Goal: Communication & Community: Answer question/provide support

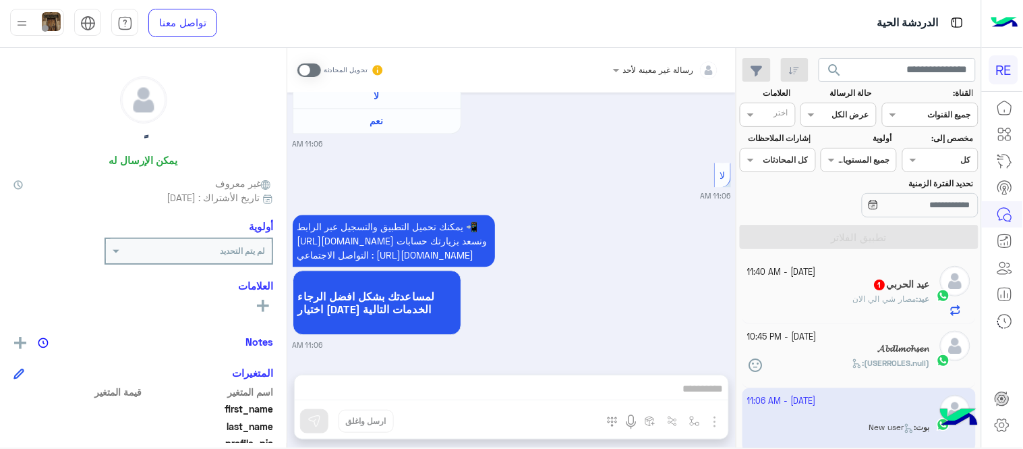
click at [815, 289] on div "عيد الحربي 1" at bounding box center [839, 286] width 183 height 14
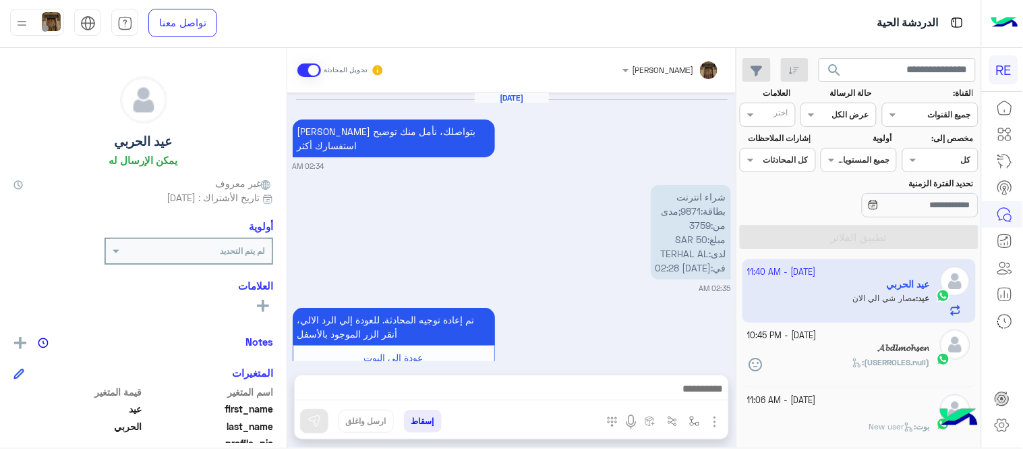
scroll to position [476, 0]
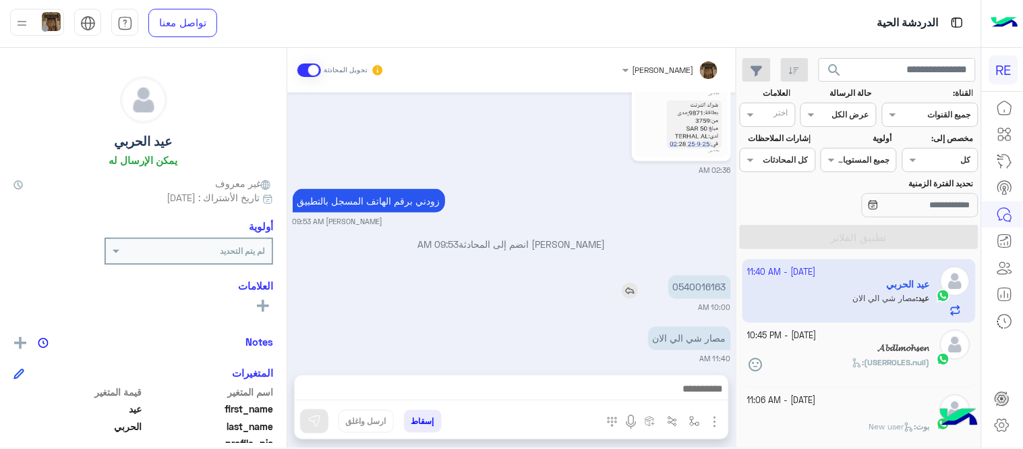
click at [706, 279] on p "0540016163" at bounding box center [699, 287] width 63 height 24
copy p "0540016163"
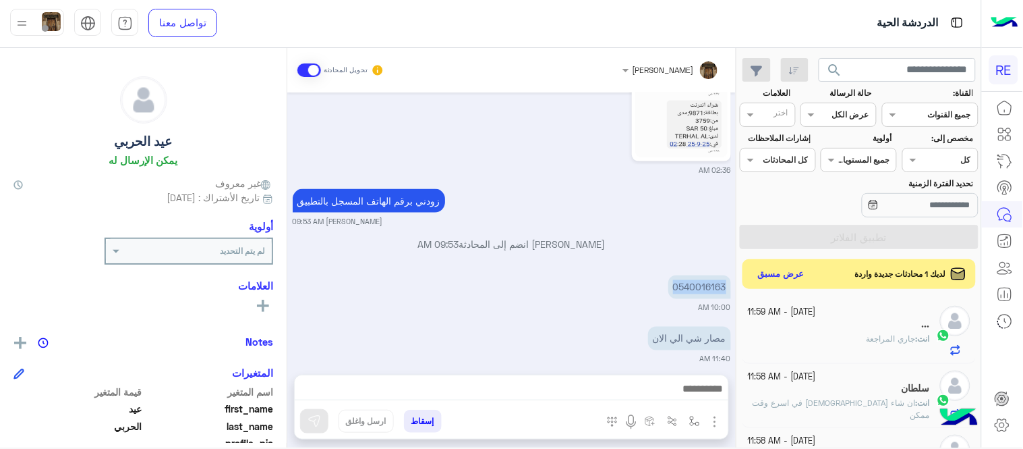
scroll to position [527, 0]
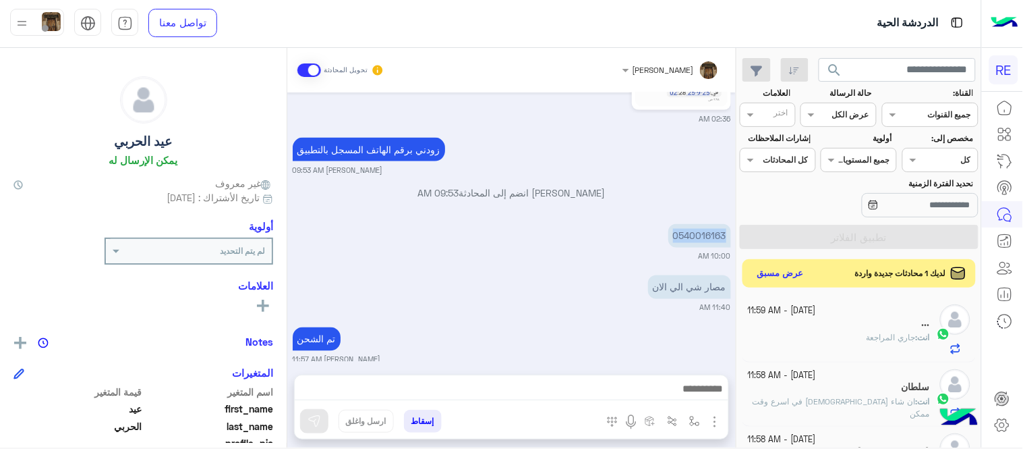
click at [784, 274] on button "عرض مسبق" at bounding box center [781, 273] width 57 height 18
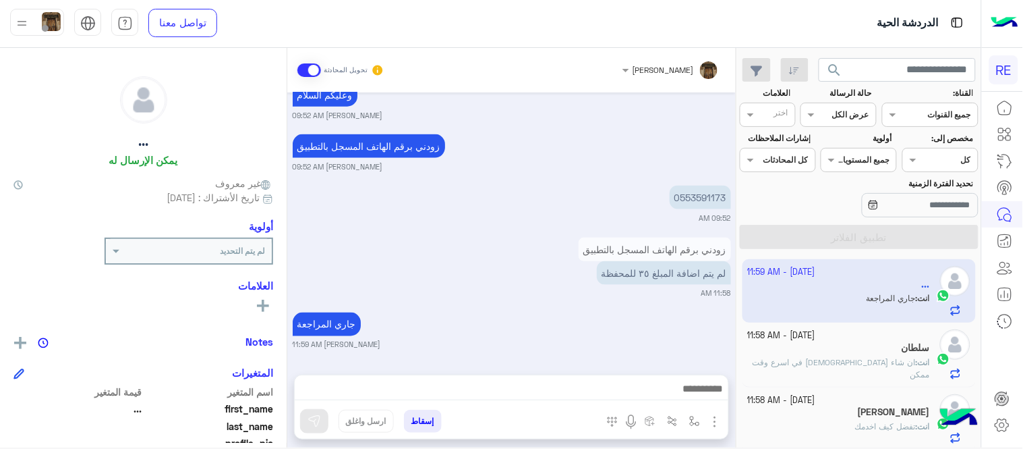
scroll to position [455, 0]
click at [708, 191] on p "0553591173" at bounding box center [700, 198] width 61 height 24
copy p "0553591173"
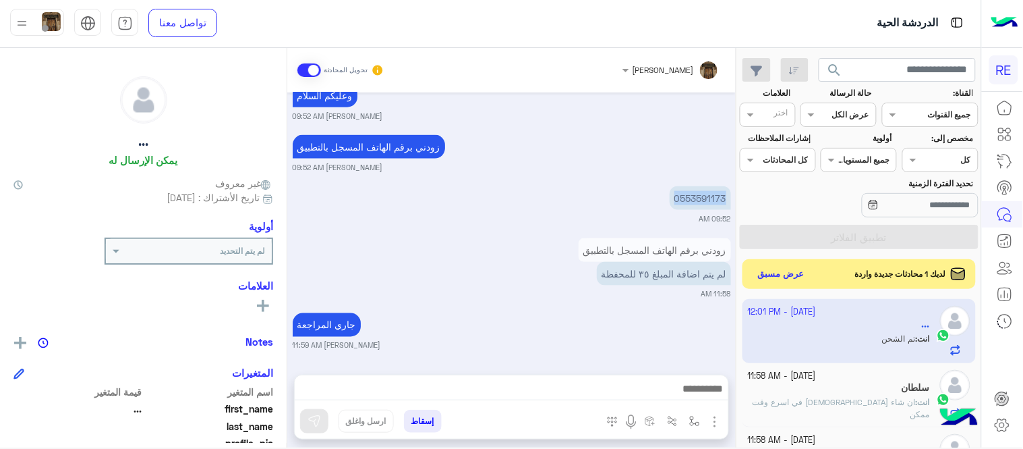
scroll to position [507, 0]
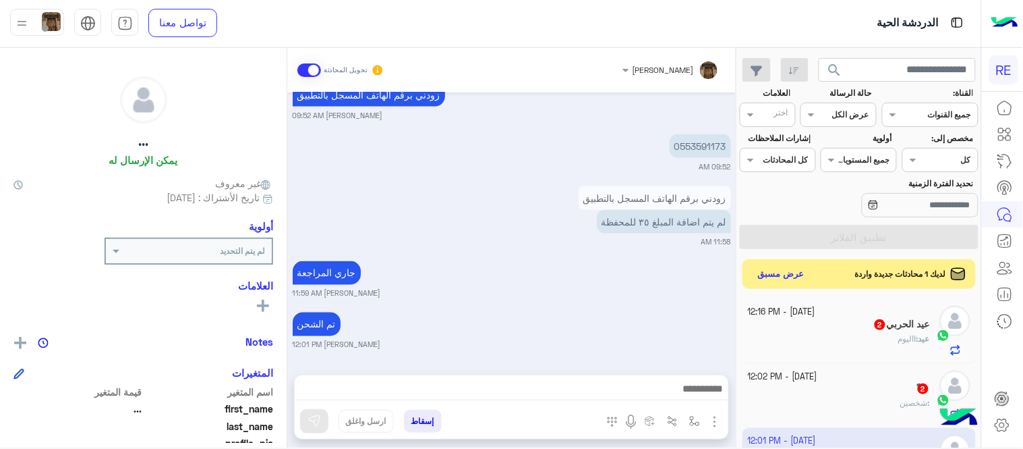
click at [869, 406] on div "ً : شخصين" at bounding box center [839, 409] width 183 height 24
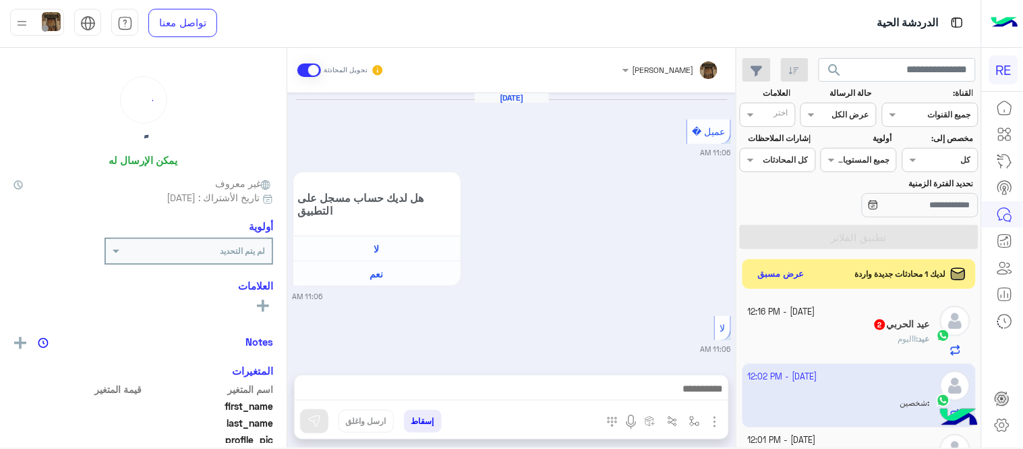
scroll to position [442, 0]
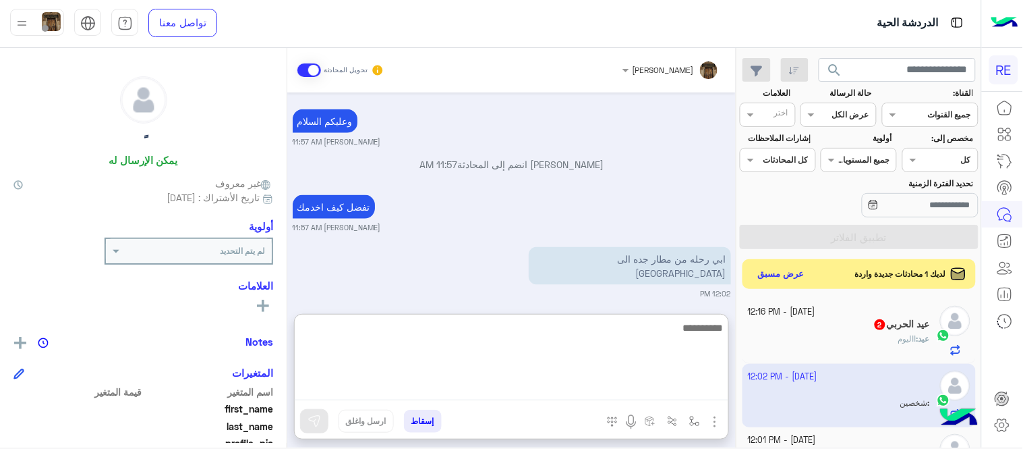
click at [575, 384] on textarea at bounding box center [512, 359] width 434 height 81
type textarea "*"
type textarea "**********"
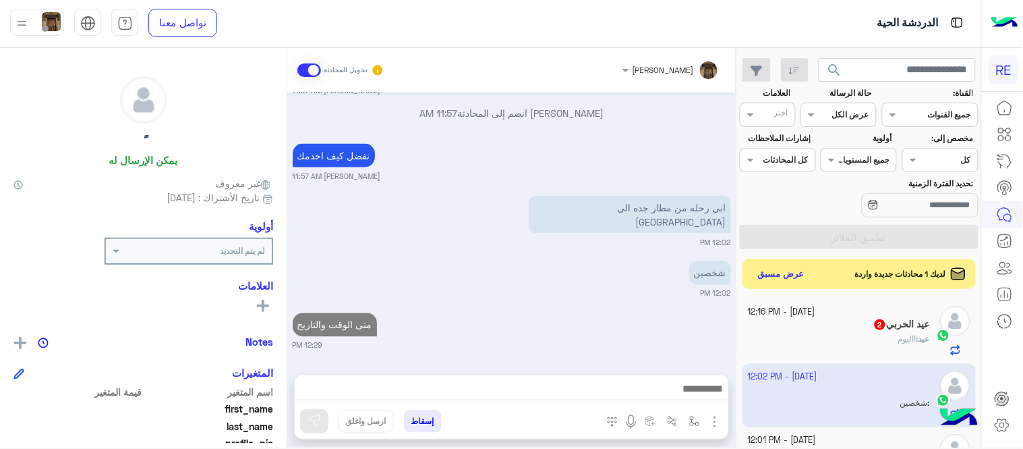
click at [447, 219] on div "[DATE] عميل � 11:06 AM هل لديك حساب مسجل على التطبيق لا نعم 11:06 AM لا 11:06 A…" at bounding box center [511, 226] width 449 height 268
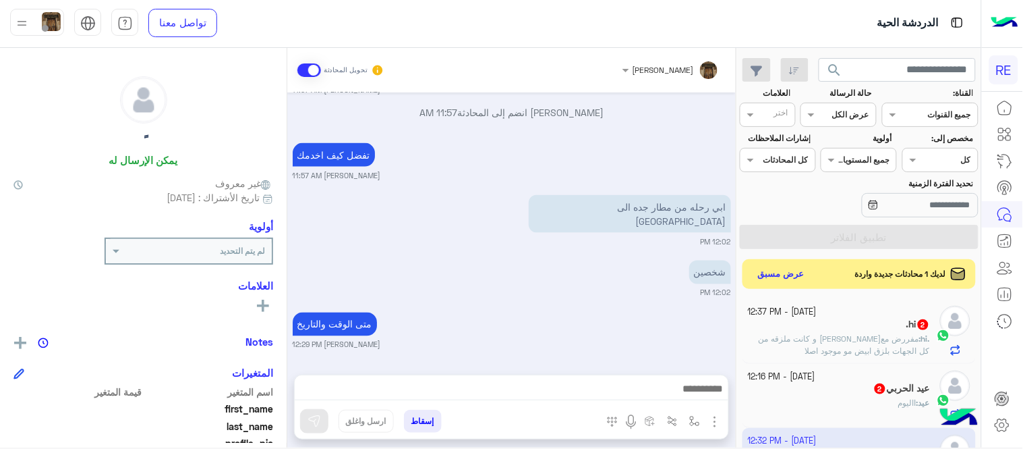
scroll to position [597, 0]
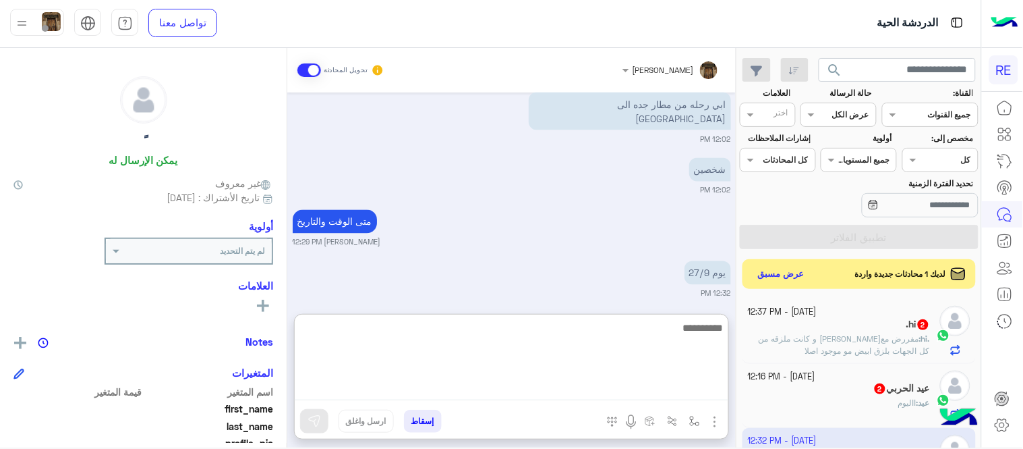
click at [642, 393] on textarea at bounding box center [512, 359] width 434 height 81
type textarea "**********"
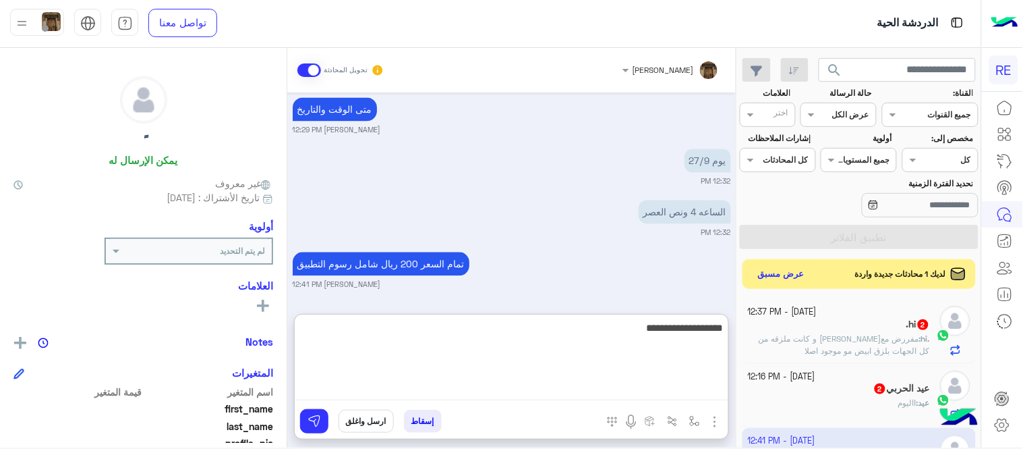
type textarea "**********"
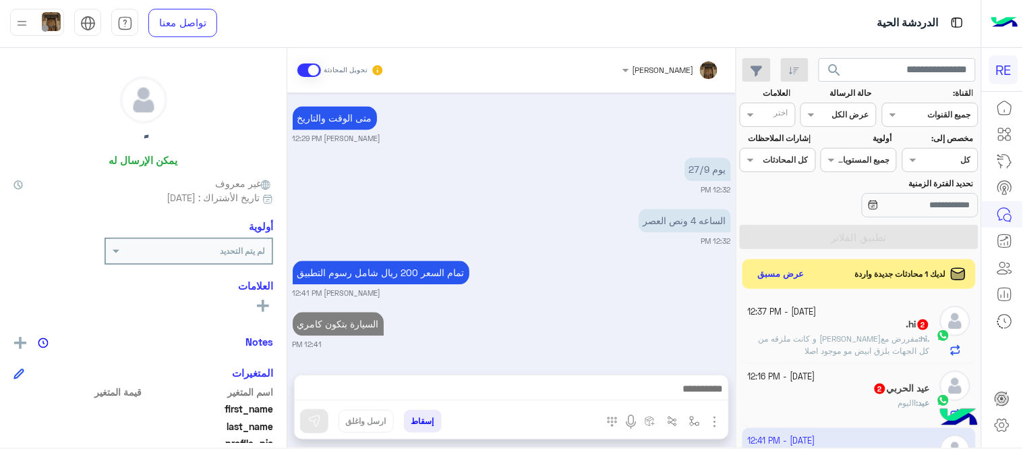
scroll to position [700, 0]
click at [605, 290] on div "[DATE] عميل � 11:06 AM هل لديك حساب مسجل على التطبيق لا نعم 11:06 AM لا 11:06 A…" at bounding box center [511, 226] width 449 height 268
click at [867, 349] on span "مفررض مع[PERSON_NAME] و كانت ملزقه من كل الجهات بلزق ابيض مو موجود اصلا" at bounding box center [844, 344] width 171 height 22
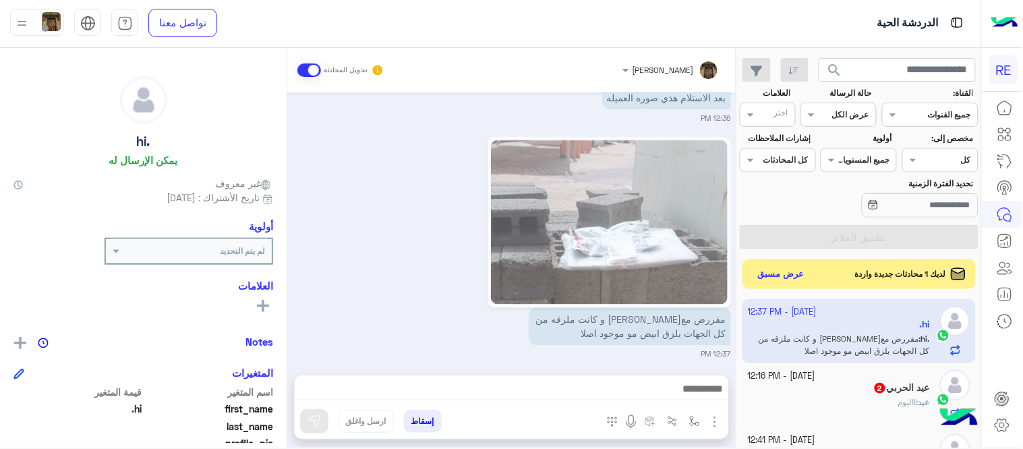
scroll to position [598, 0]
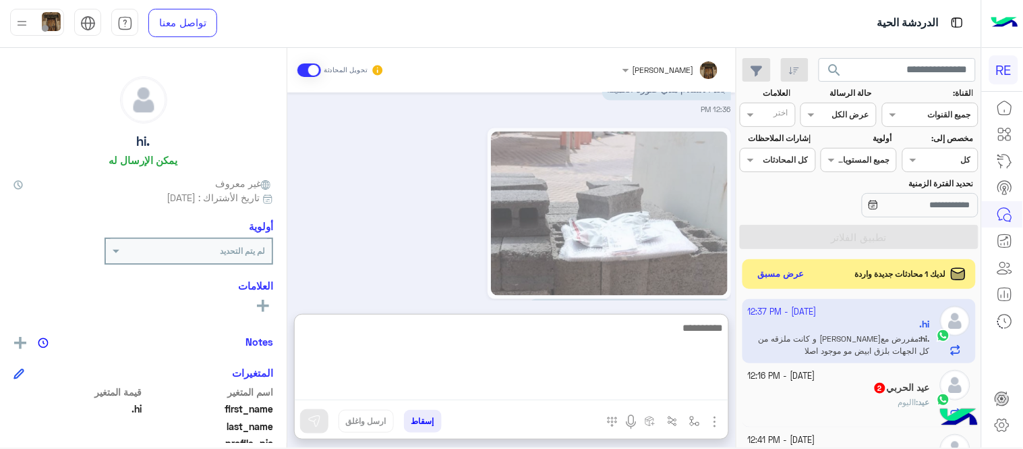
click at [541, 384] on textarea at bounding box center [512, 359] width 434 height 81
type textarea "**********"
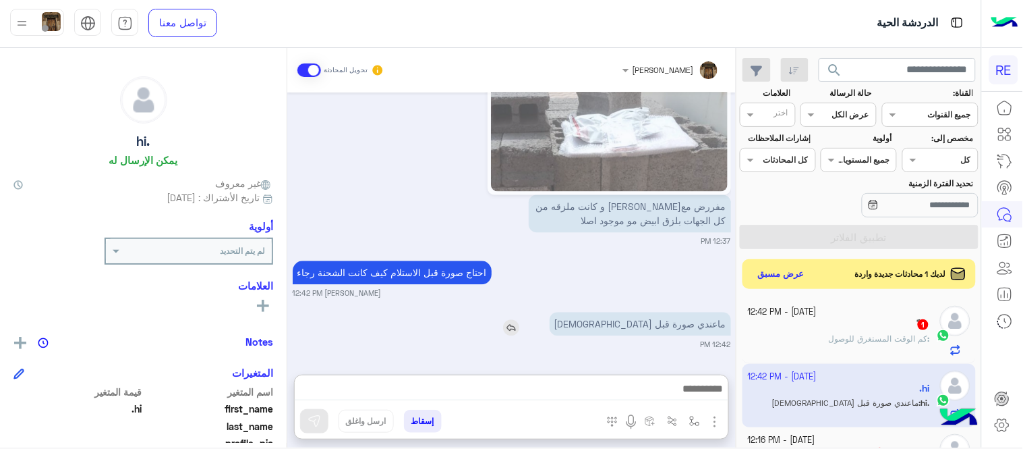
click at [541, 266] on div "[DATE] .hi طلب التحدث إلى مسؤول بشري 12:51 AM description 1076474410989079.pdf …" at bounding box center [511, 226] width 449 height 268
click at [793, 335] on div "ً : كم الوقت المستغرق للوصول" at bounding box center [839, 345] width 183 height 24
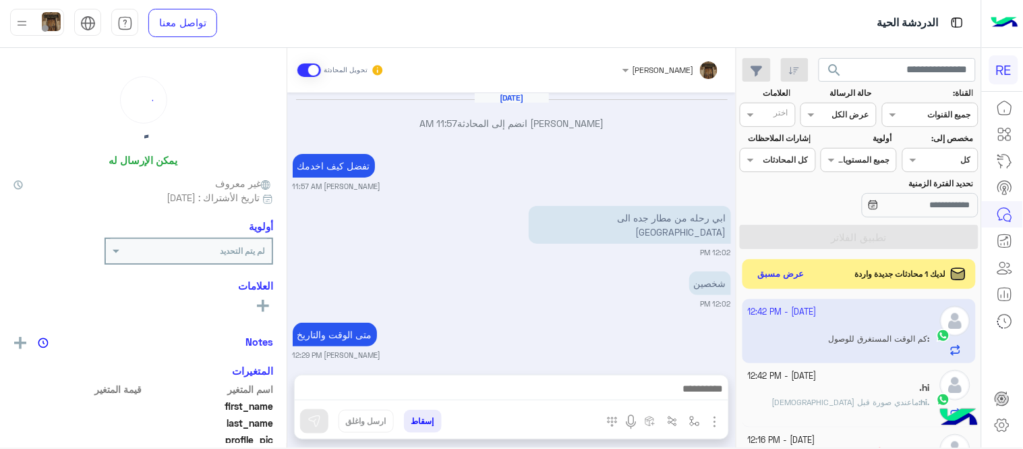
scroll to position [254, 0]
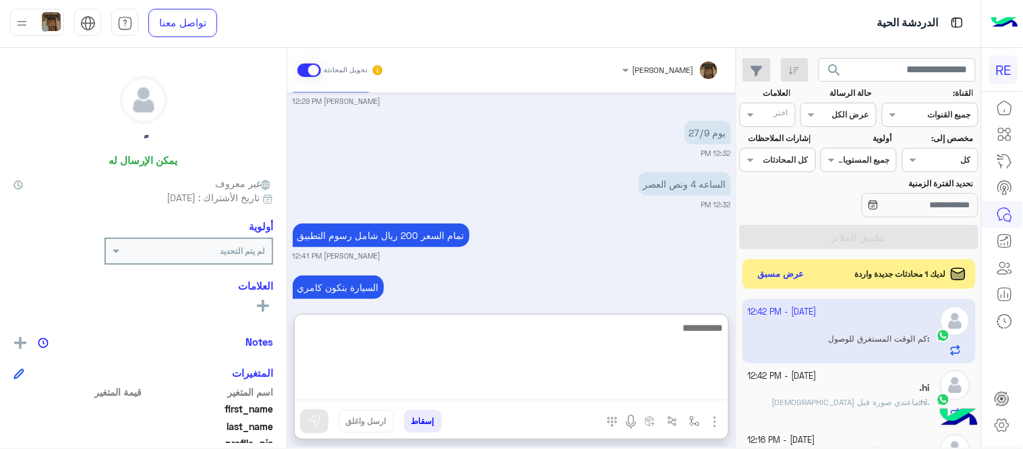
click at [513, 389] on textarea at bounding box center [512, 359] width 434 height 81
type textarea "*"
type textarea "**********"
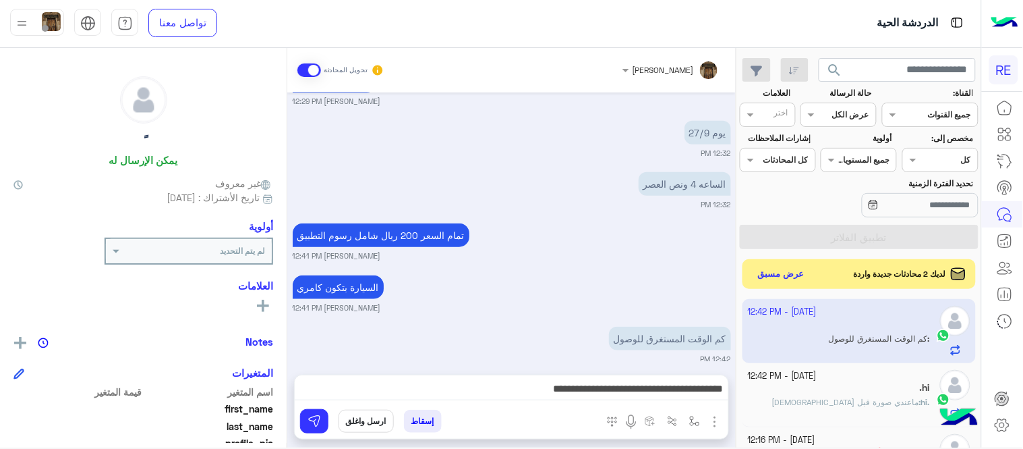
click at [522, 272] on div "السيارة بتكون كامري [PERSON_NAME] 12:41 PM" at bounding box center [512, 292] width 438 height 41
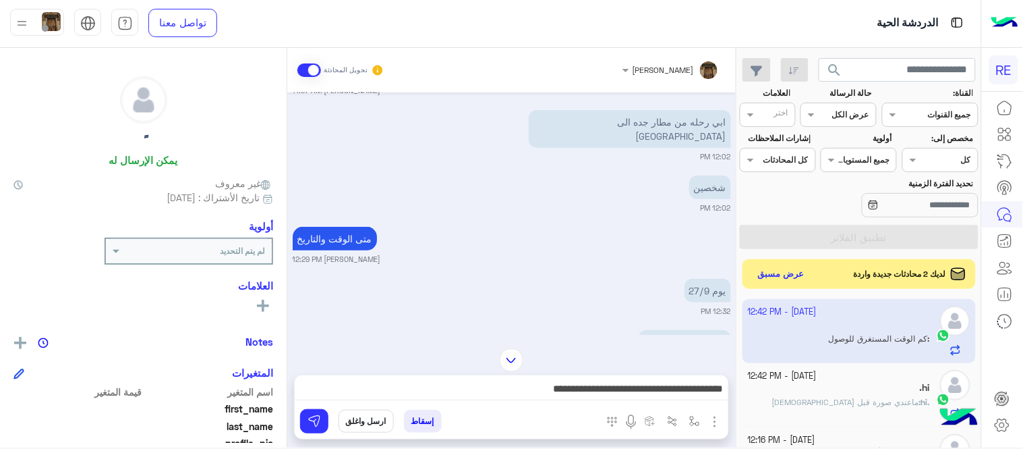
scroll to position [82, 0]
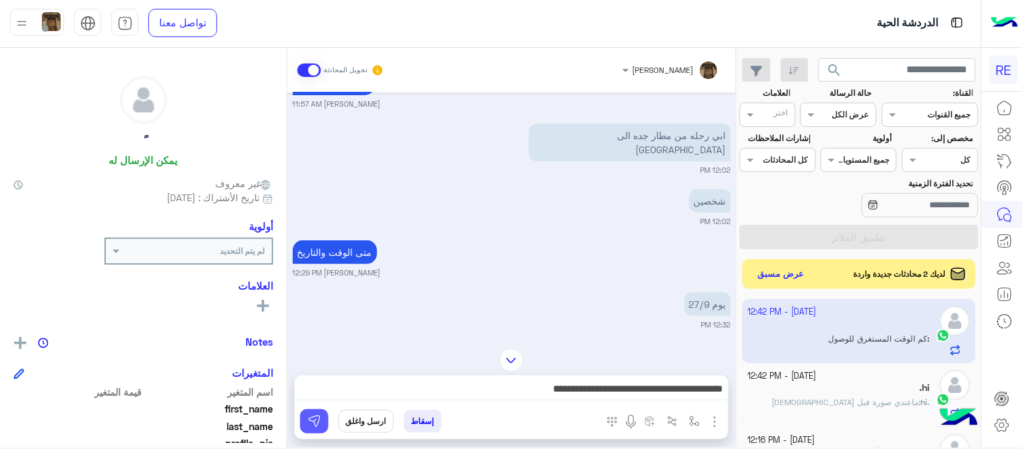
click at [306, 422] on button at bounding box center [314, 421] width 28 height 24
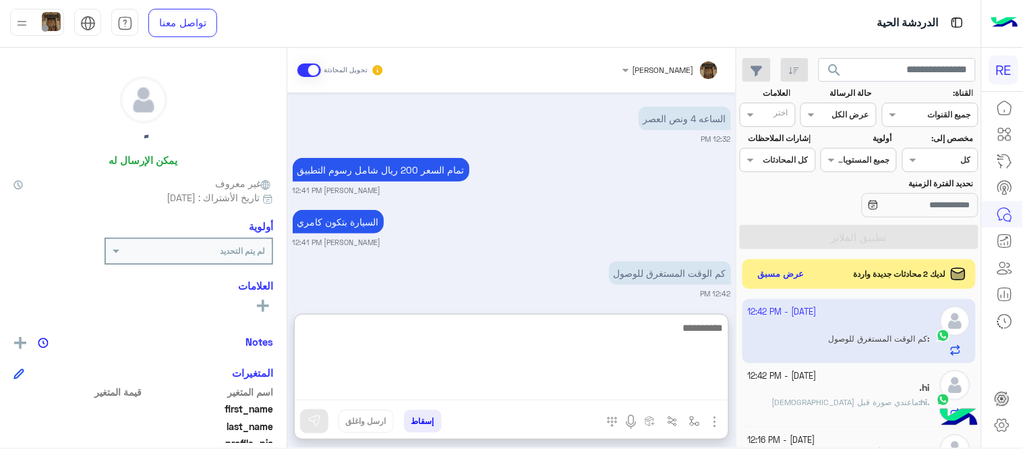
click at [428, 392] on textarea at bounding box center [512, 359] width 434 height 81
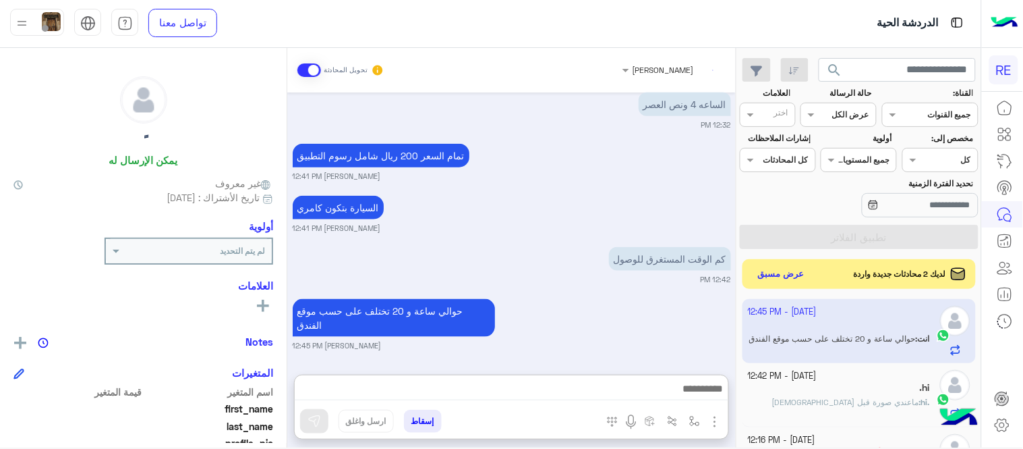
click at [560, 314] on div "[PERSON_NAME] تحويل المحادثة [DATE] [PERSON_NAME] انضم إلى المحادثة 11:57 AM تف…" at bounding box center [511, 250] width 449 height 405
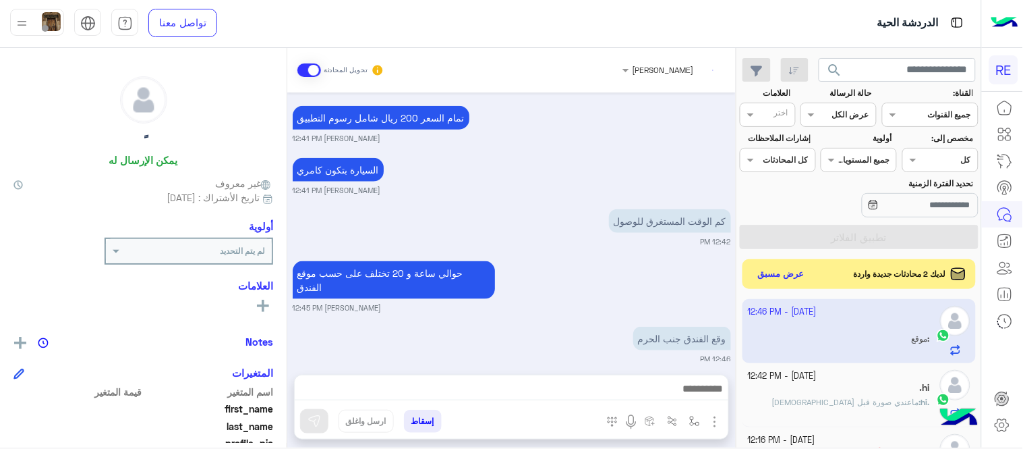
scroll to position [422, 0]
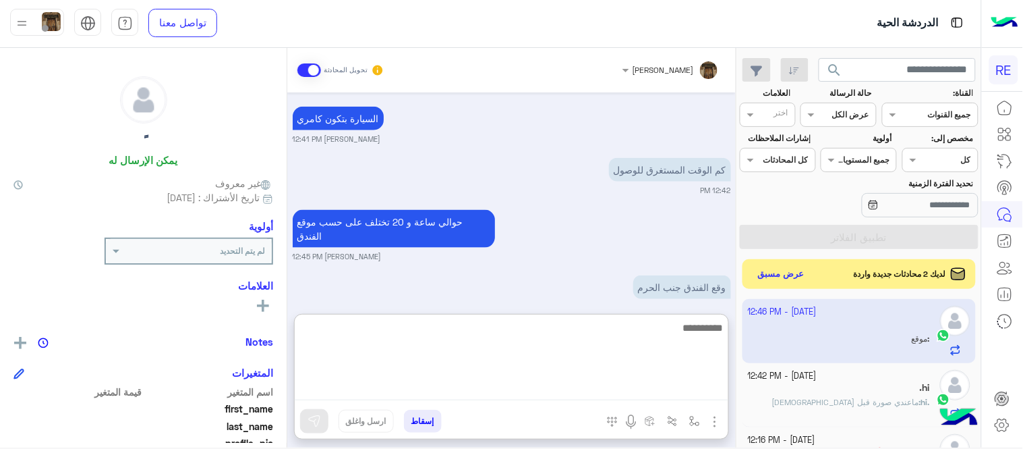
click at [627, 396] on textarea at bounding box center [512, 359] width 434 height 81
click at [585, 328] on textarea "**********" at bounding box center [512, 359] width 434 height 81
click at [599, 331] on textarea "**********" at bounding box center [512, 359] width 434 height 81
click at [583, 328] on textarea "**********" at bounding box center [512, 359] width 434 height 81
type textarea "**********"
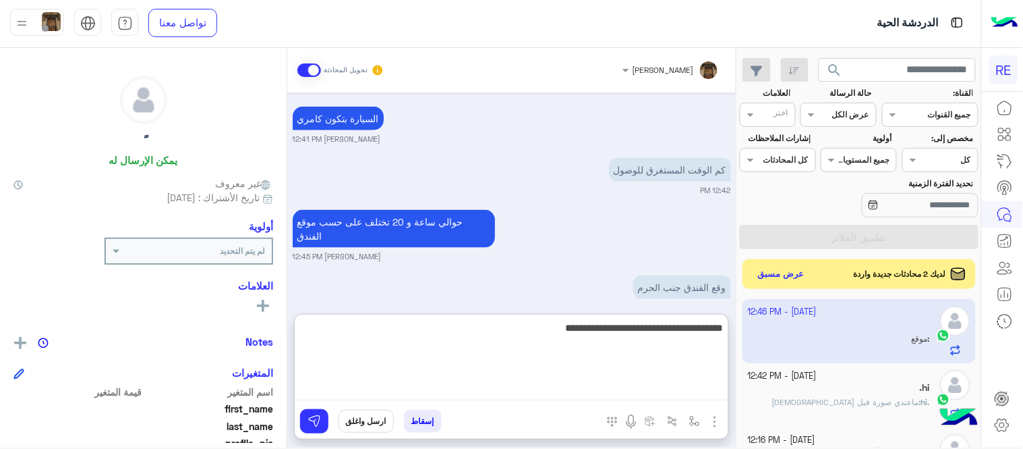
click at [506, 327] on textarea "**********" at bounding box center [512, 359] width 434 height 81
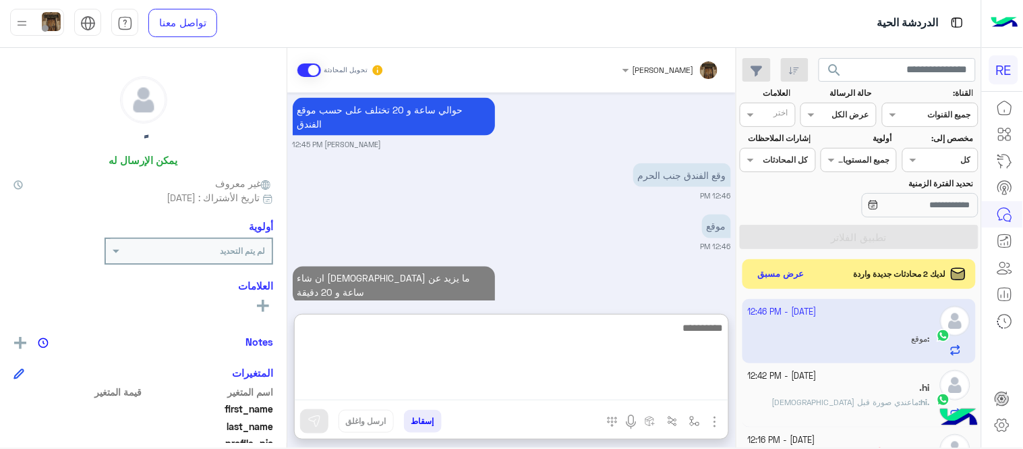
click at [523, 326] on textarea at bounding box center [512, 359] width 434 height 81
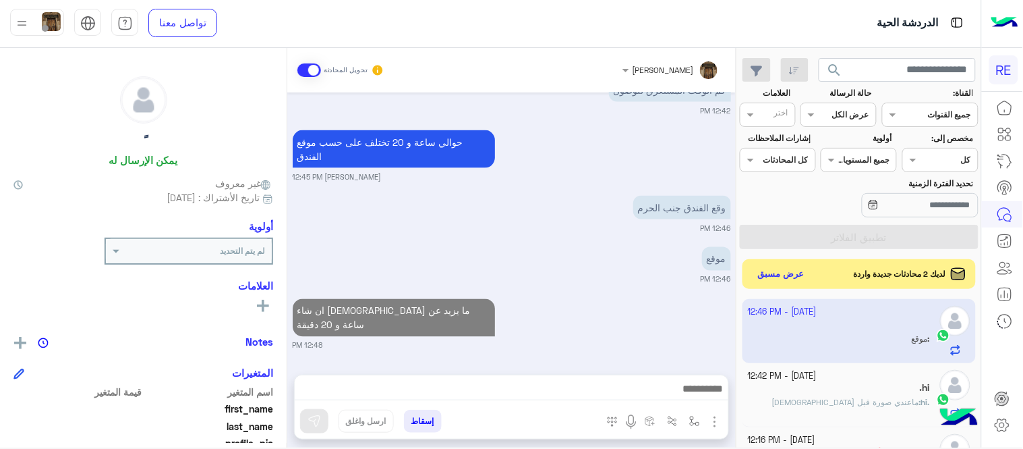
scroll to position [474, 0]
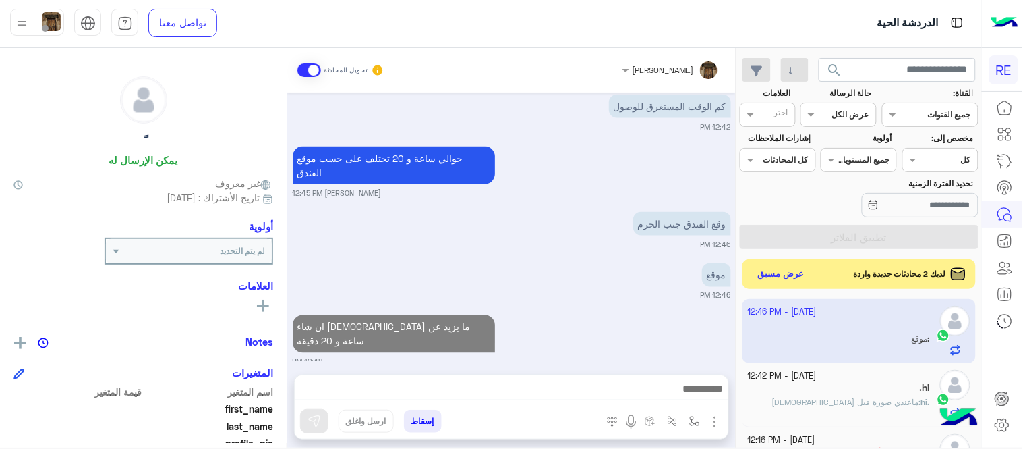
click at [573, 248] on div "[DATE] [PERSON_NAME] انضم إلى المحادثة 11:57 AM تفضل كيف اخدمك [PERSON_NAME] 11…" at bounding box center [511, 226] width 449 height 268
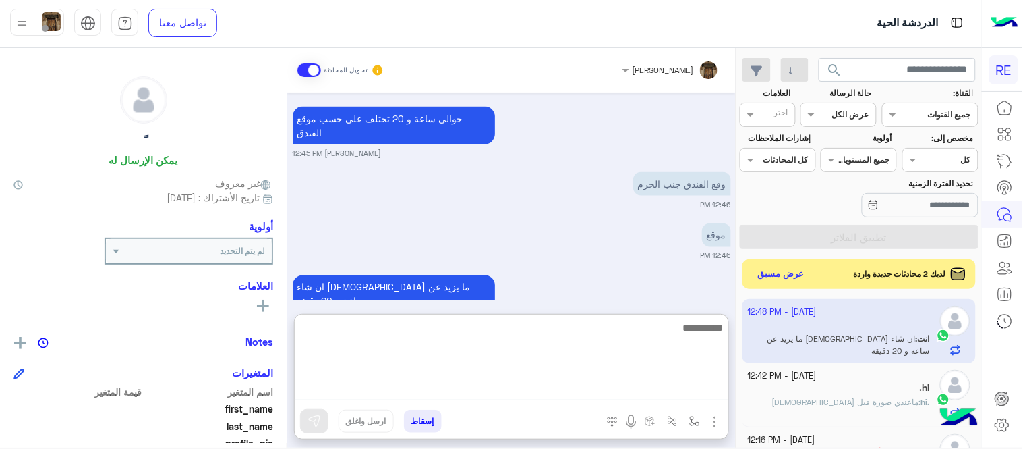
click at [522, 385] on textarea at bounding box center [512, 359] width 434 height 81
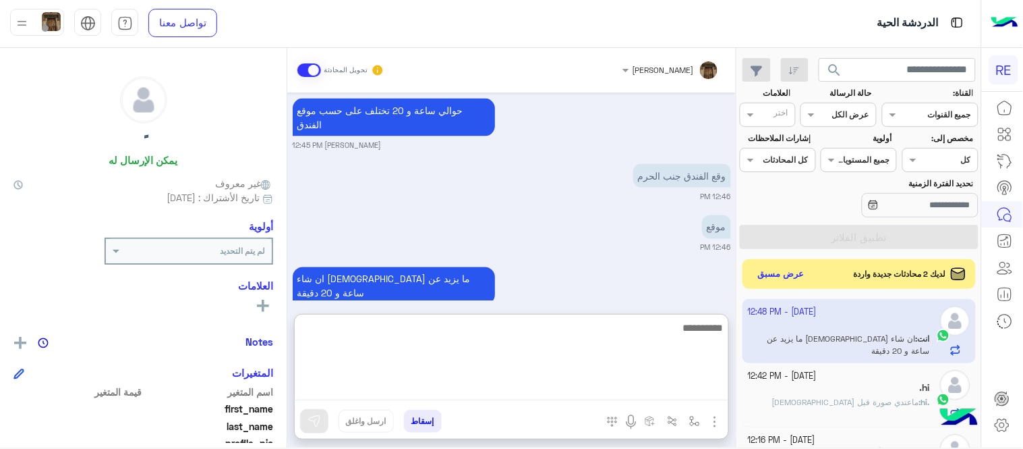
scroll to position [534, 0]
type textarea "**********"
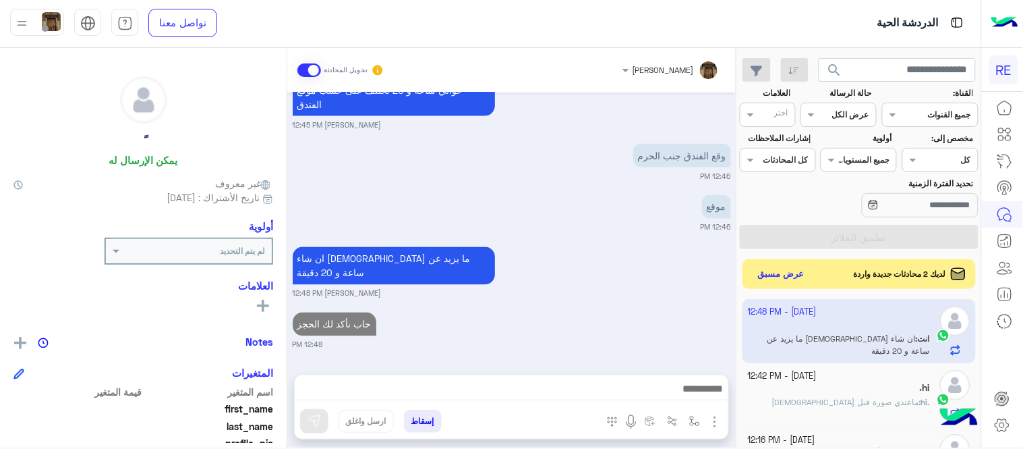
scroll to position [525, 0]
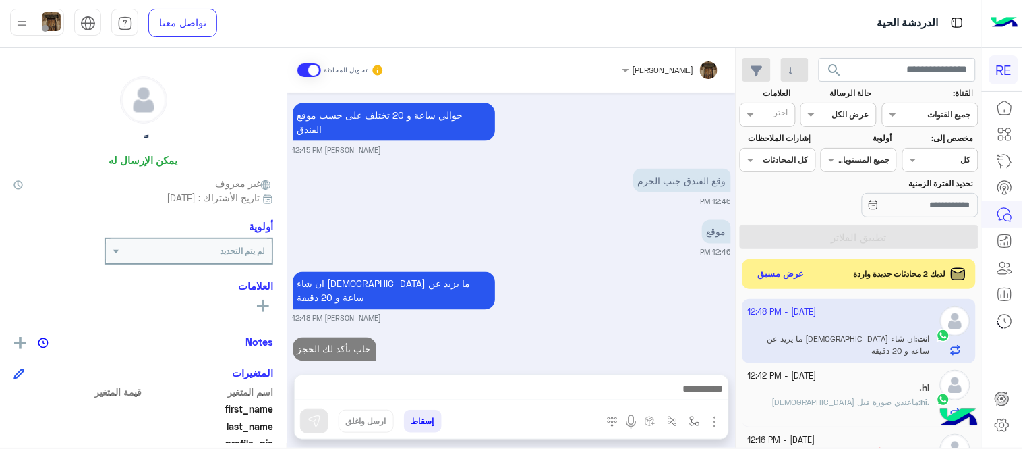
click at [644, 251] on div "[DATE] [PERSON_NAME] انضم إلى المحادثة 11:57 AM تفضل كيف اخدمك [PERSON_NAME] 11…" at bounding box center [511, 226] width 449 height 268
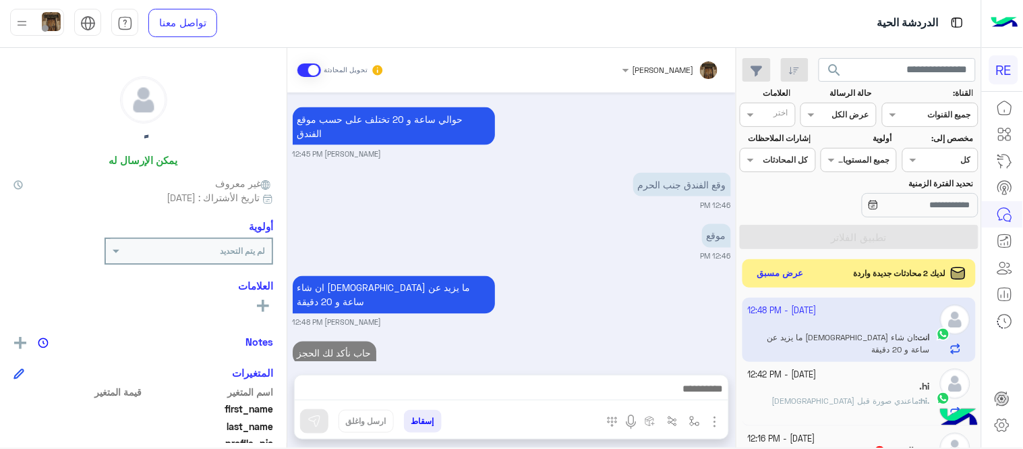
click at [776, 279] on button "عرض مسبق" at bounding box center [781, 273] width 57 height 18
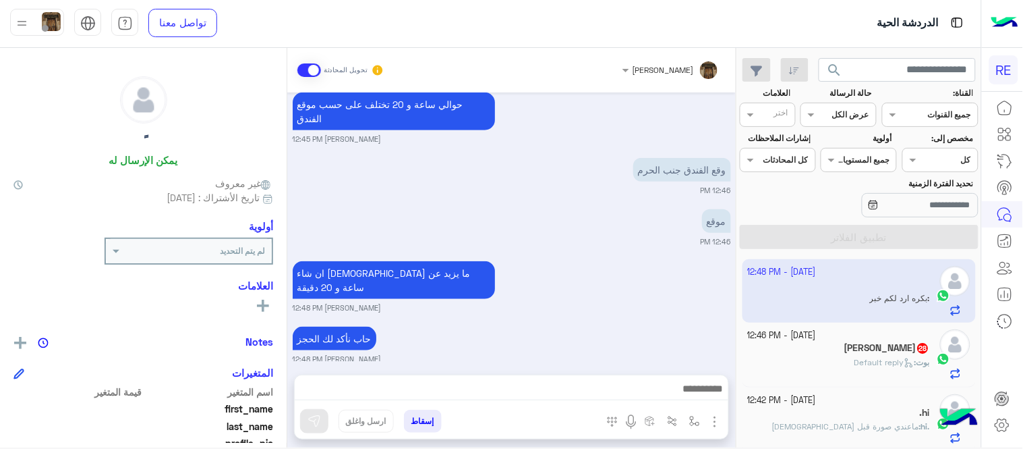
scroll to position [336, 0]
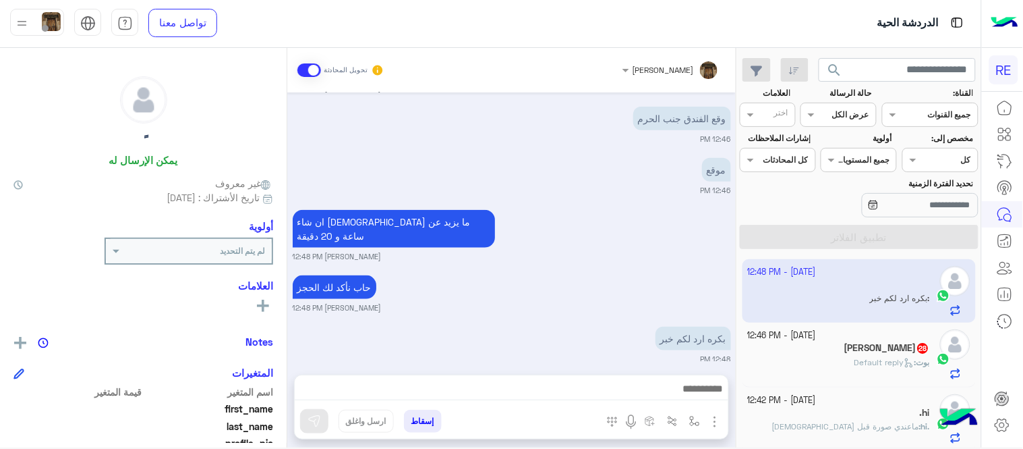
click at [595, 251] on small "[PERSON_NAME] 12:48 PM" at bounding box center [512, 256] width 438 height 11
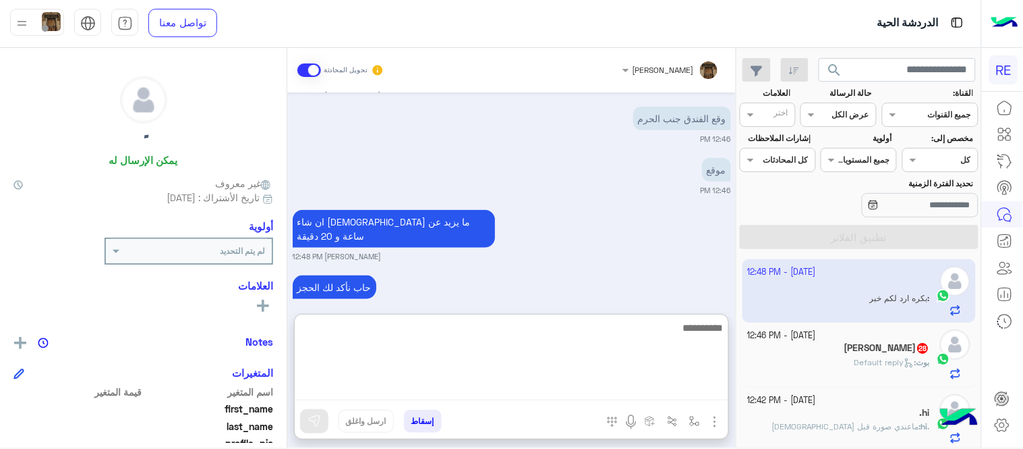
click at [529, 392] on textarea at bounding box center [512, 359] width 434 height 81
type textarea "**********"
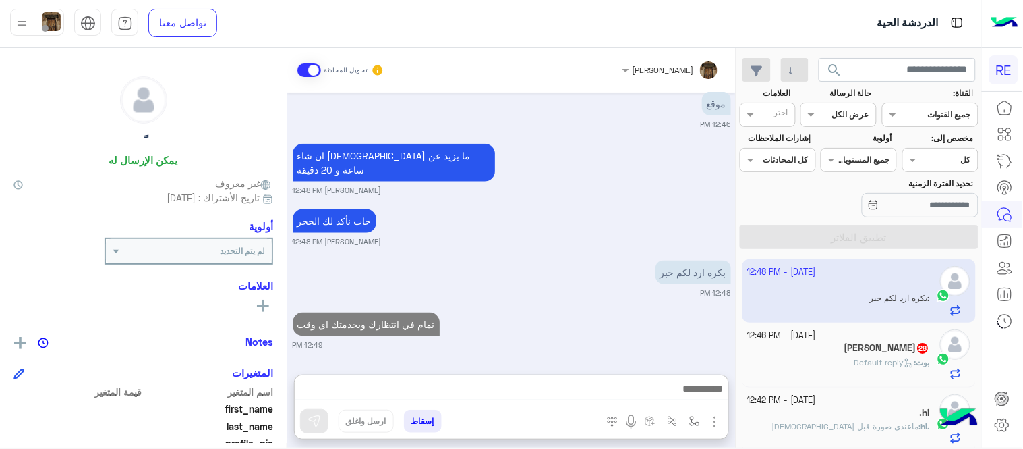
scroll to position [417, 0]
click at [817, 329] on small "[DATE] - 12:46 PM" at bounding box center [782, 335] width 69 height 13
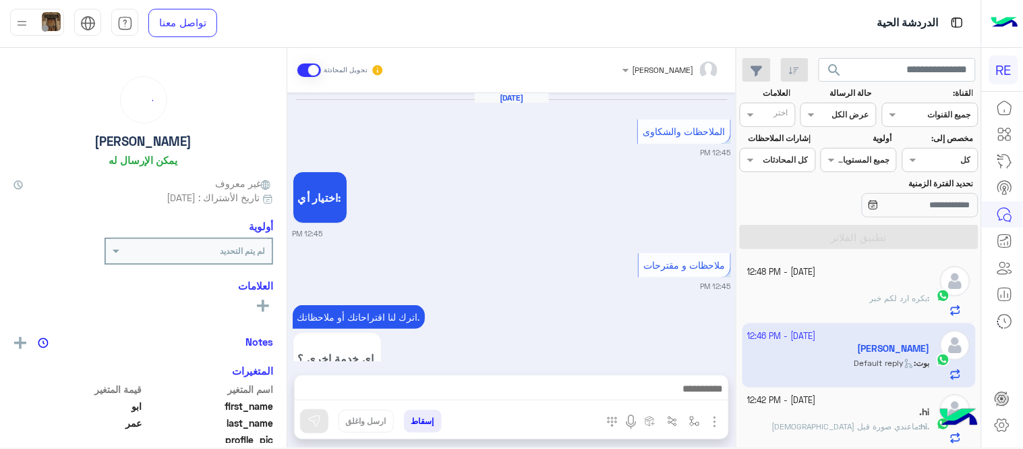
scroll to position [413, 0]
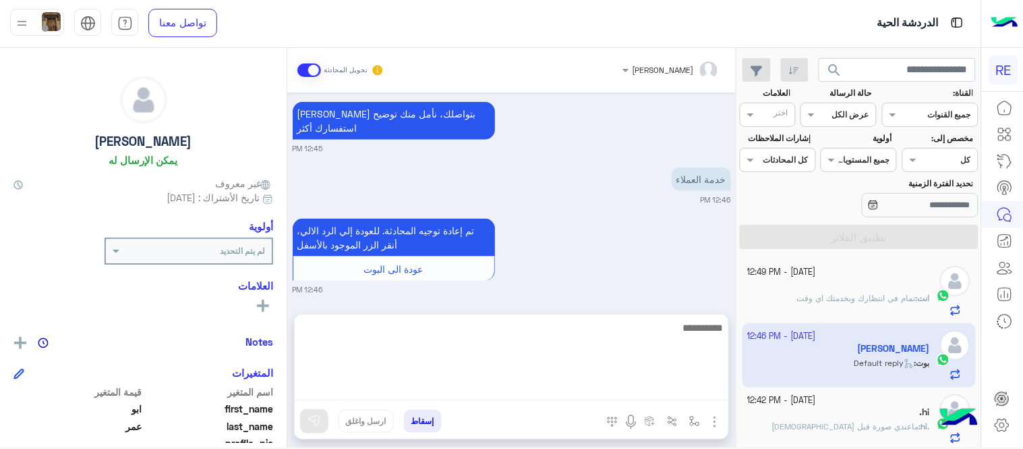
click at [481, 382] on textarea at bounding box center [512, 359] width 434 height 81
type textarea "**********"
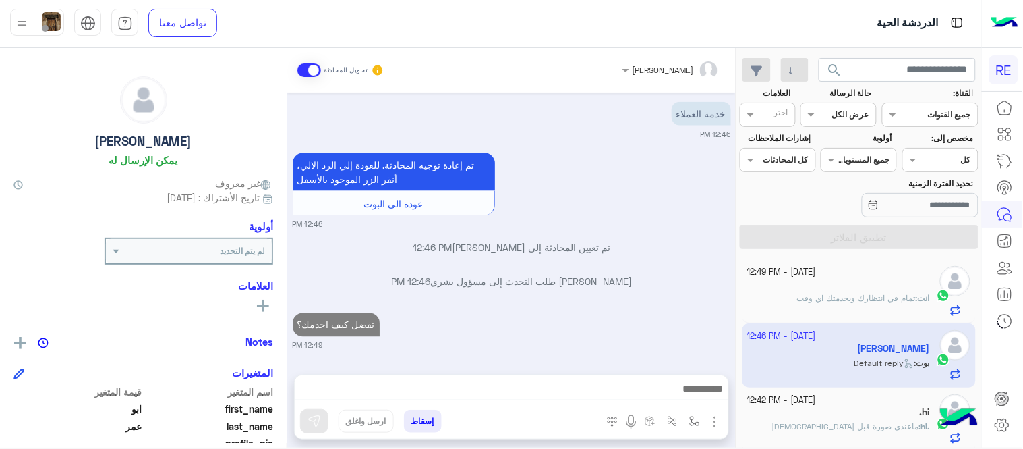
click at [637, 210] on div "[DATE] الملاحظات والشكاوى 12:45 PM اختيار أي: 12:45 PM ملاحظات و مقترحات 12:45 …" at bounding box center [511, 226] width 449 height 268
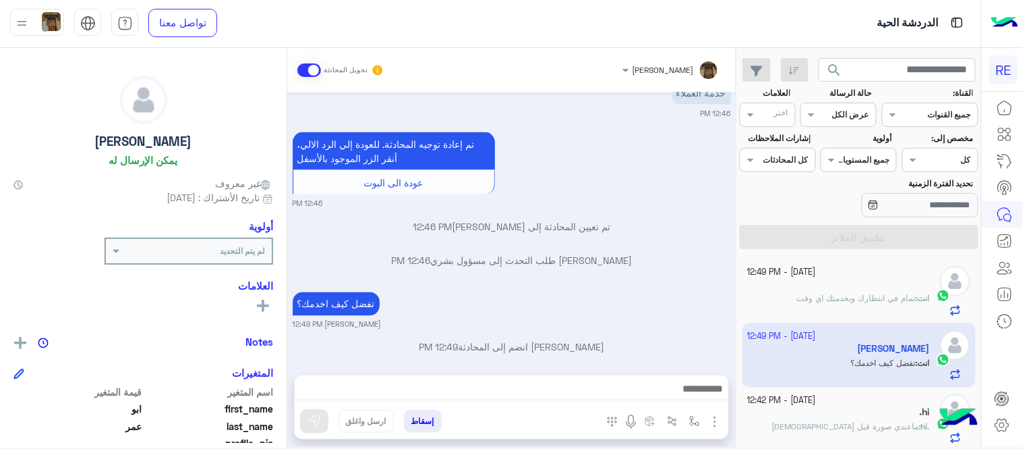
scroll to position [550, 0]
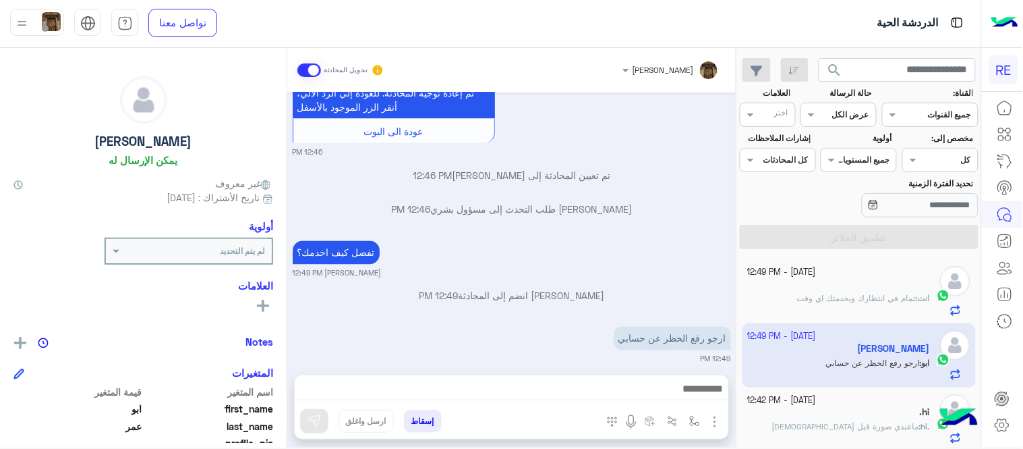
click at [491, 208] on div "[PERSON_NAME] طلب التحدث إلى مسؤول بشري 12:46 PM" at bounding box center [512, 214] width 438 height 24
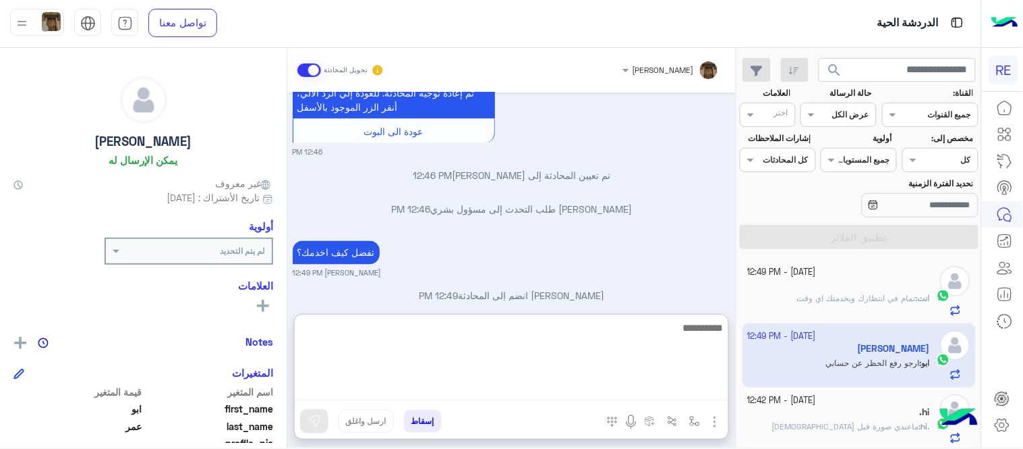
click at [596, 380] on textarea at bounding box center [512, 359] width 434 height 81
type textarea "**********"
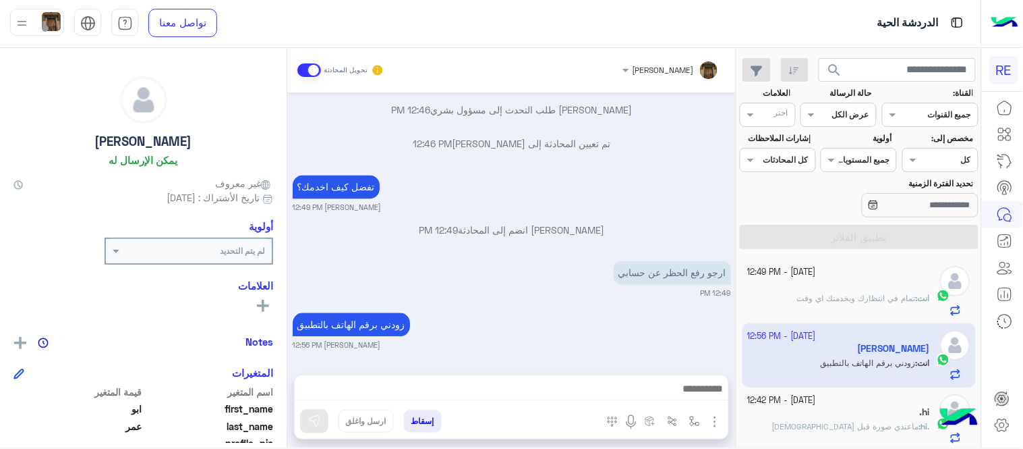
click at [654, 275] on div "[DATE] الملاحظات والشكاوى 12:45 PM اختيار أي: 12:45 PM ملاحظات و مقترحات 12:45 …" at bounding box center [511, 226] width 449 height 268
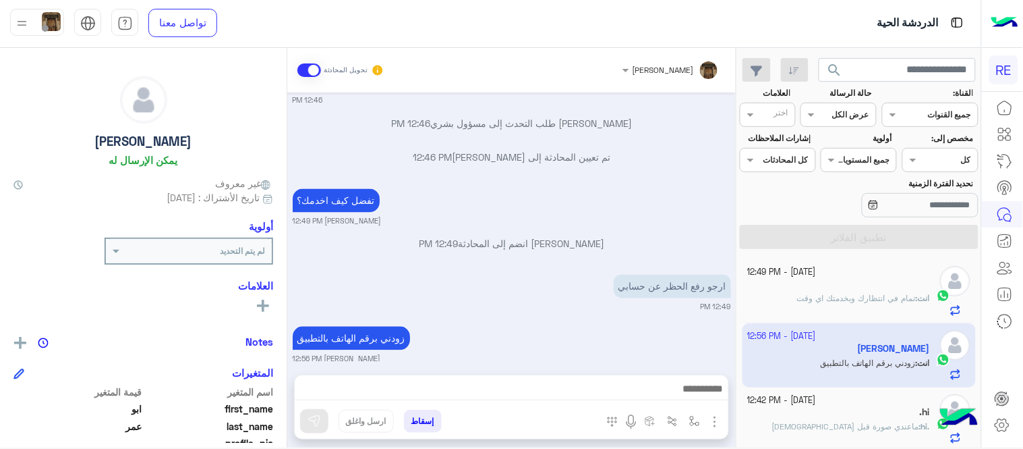
scroll to position [654, 0]
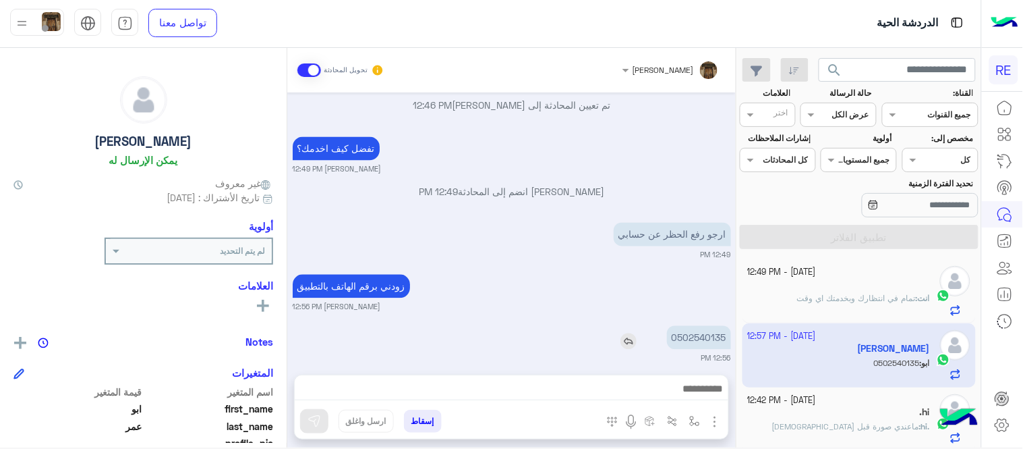
click at [716, 331] on p "0502540135" at bounding box center [699, 338] width 64 height 24
copy p "0502540135"
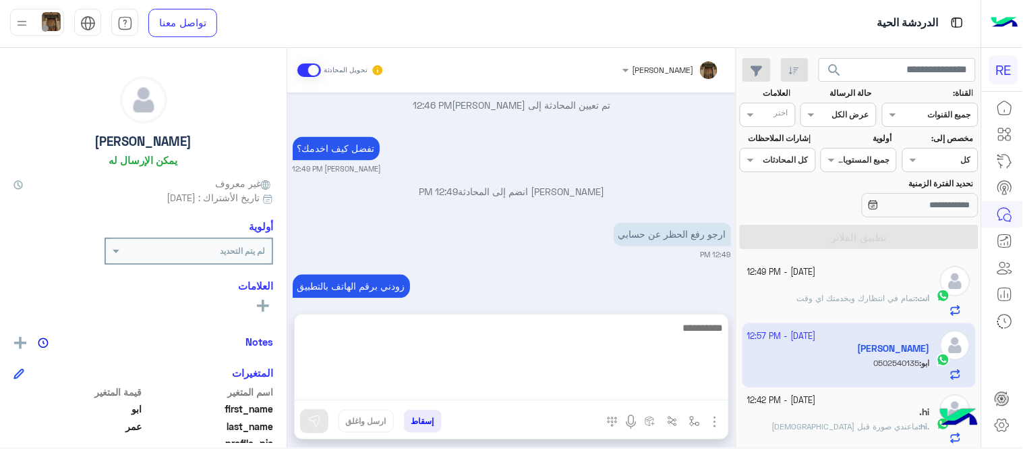
scroll to position [663, 0]
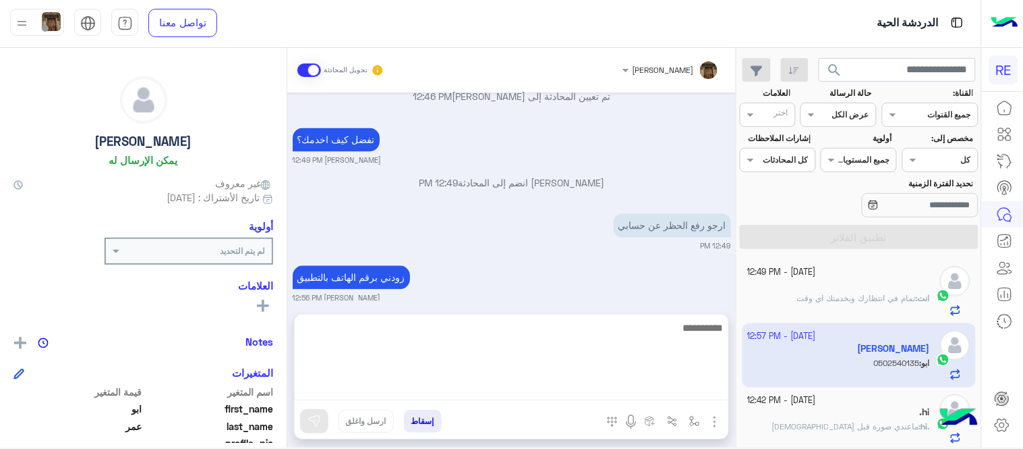
click at [502, 380] on textarea at bounding box center [512, 359] width 434 height 81
type textarea "**********"
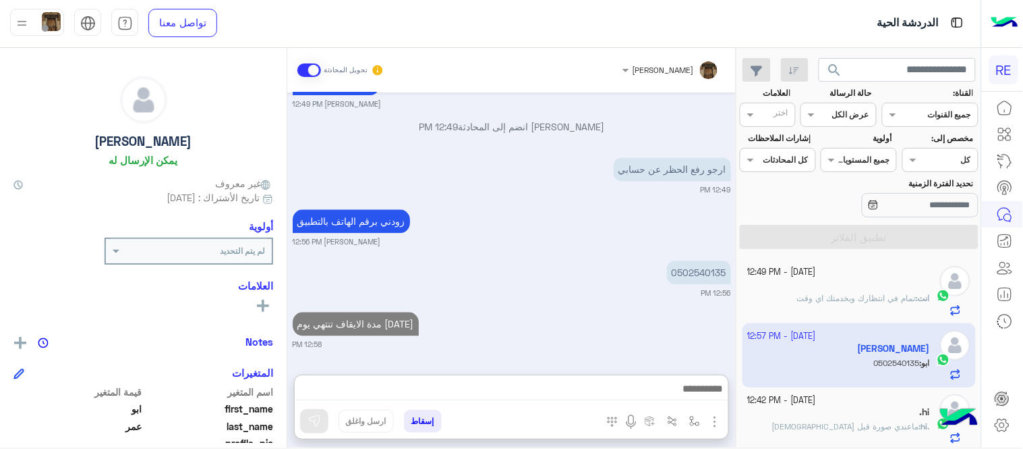
click at [598, 252] on div "[DATE] الملاحظات والشكاوى 12:45 PM اختيار أي: 12:45 PM ملاحظات و مقترحات 12:45 …" at bounding box center [511, 226] width 449 height 268
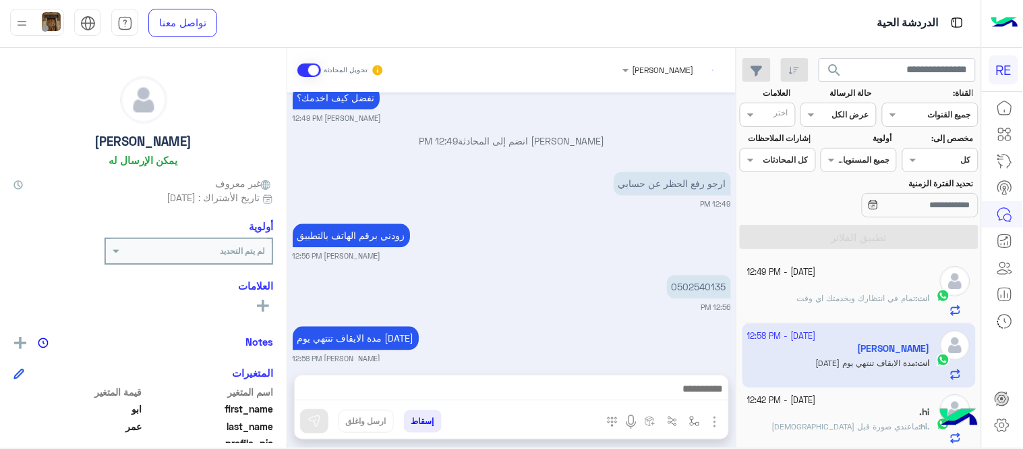
click at [743, 268] on div "[DATE] - 12:49 PM ً انت : تمام في انتظارك وبخدمتك اي وقت [DATE] - 12:58 PM ابو …" at bounding box center [859, 353] width 244 height 198
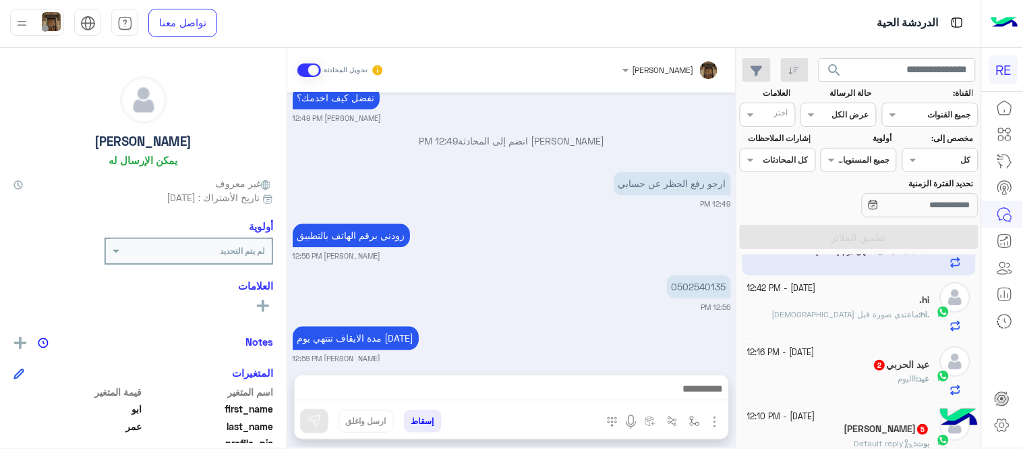
scroll to position [132, 0]
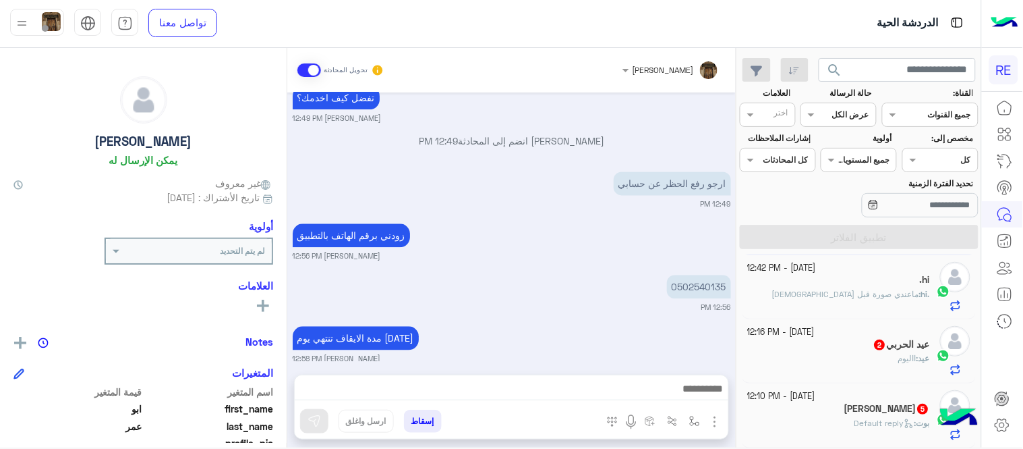
click at [799, 349] on div "عيد الحربي 2" at bounding box center [839, 346] width 183 height 14
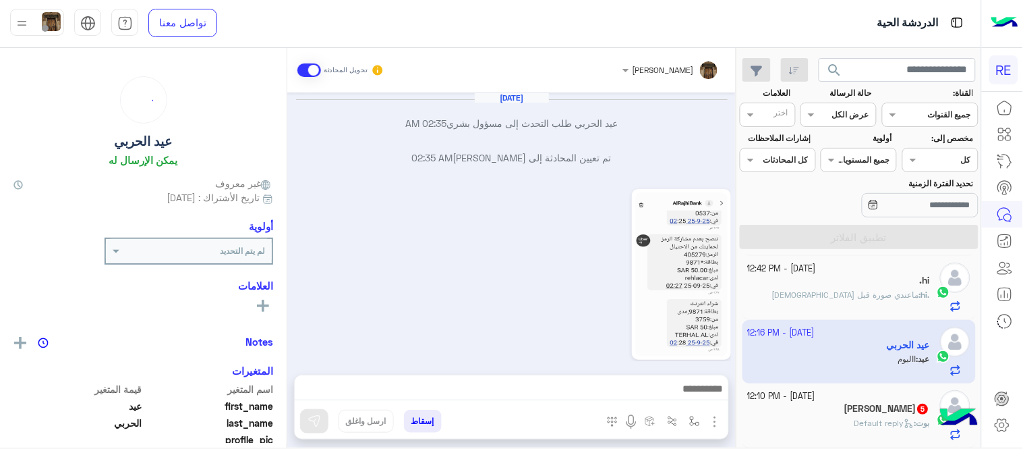
scroll to position [577, 0]
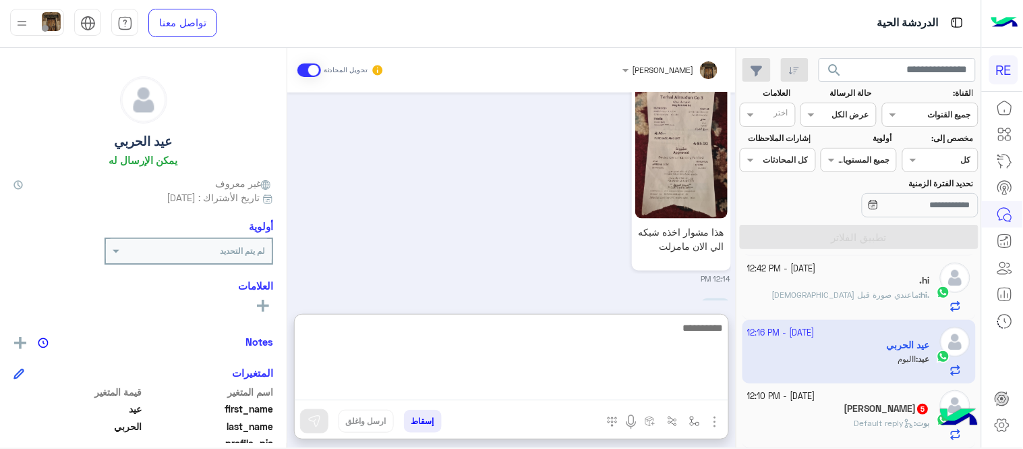
click at [536, 390] on textarea at bounding box center [512, 359] width 434 height 81
type textarea "**********"
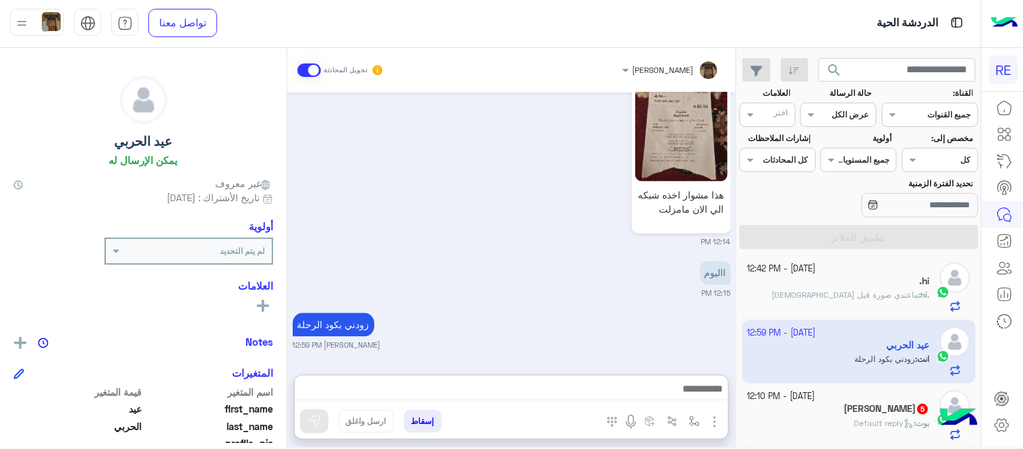
click at [623, 268] on div "[DATE] تم تعيين المحادثة إلى [PERSON_NAME] 02:35 AM عيد الحربي طلب التحدث إلى م…" at bounding box center [511, 226] width 449 height 268
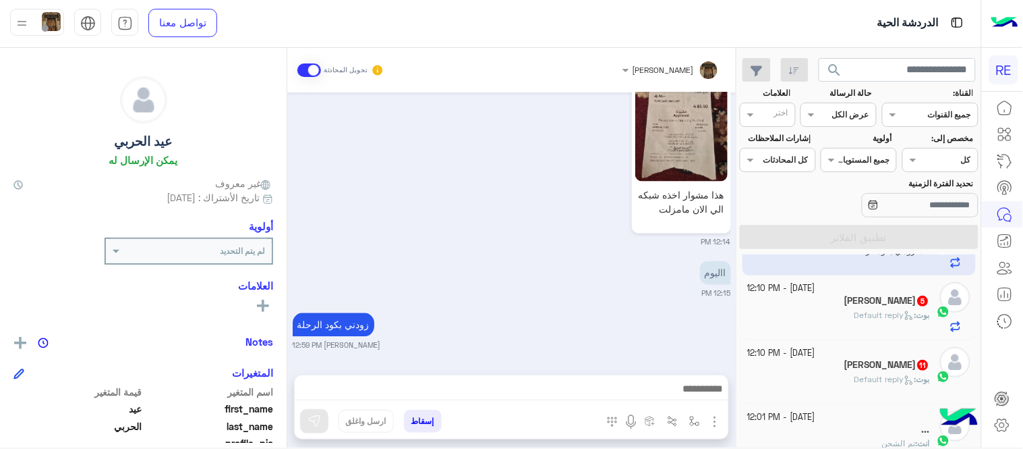
scroll to position [260, 0]
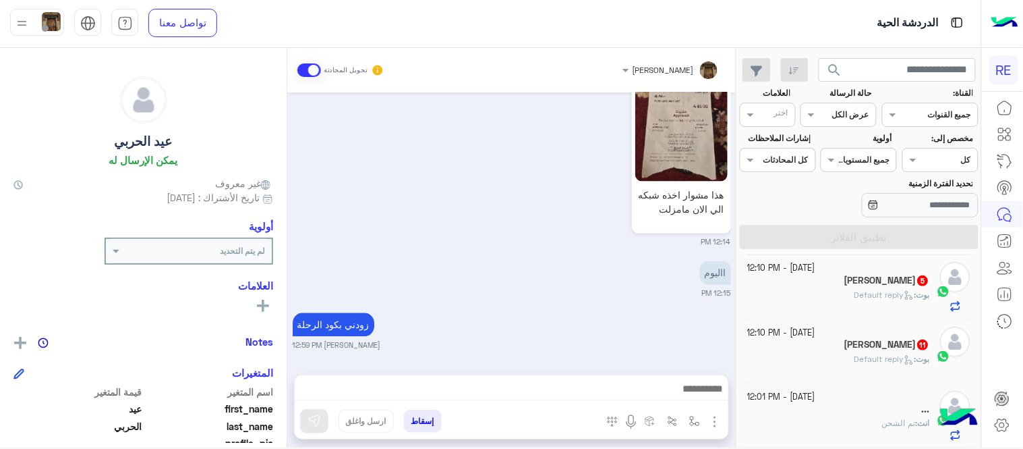
click at [834, 298] on div "[PERSON_NAME] : Default reply" at bounding box center [839, 301] width 183 height 24
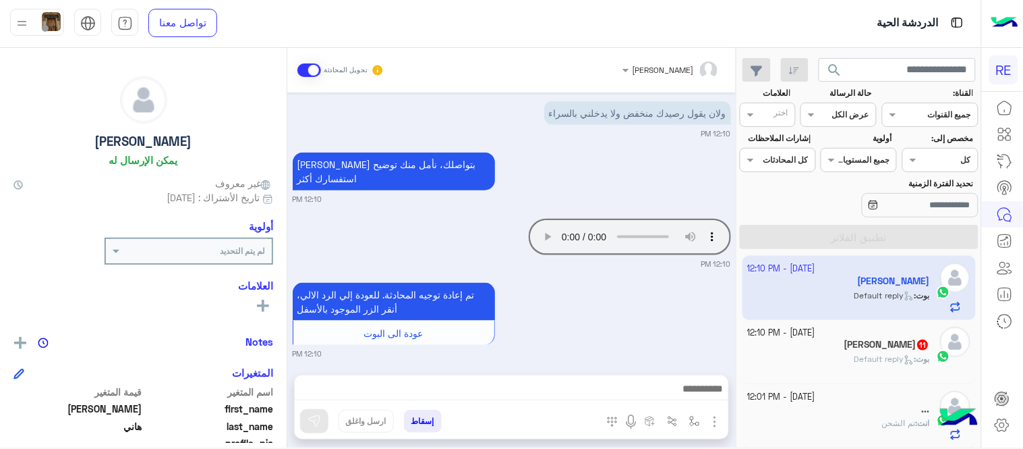
scroll to position [412, 0]
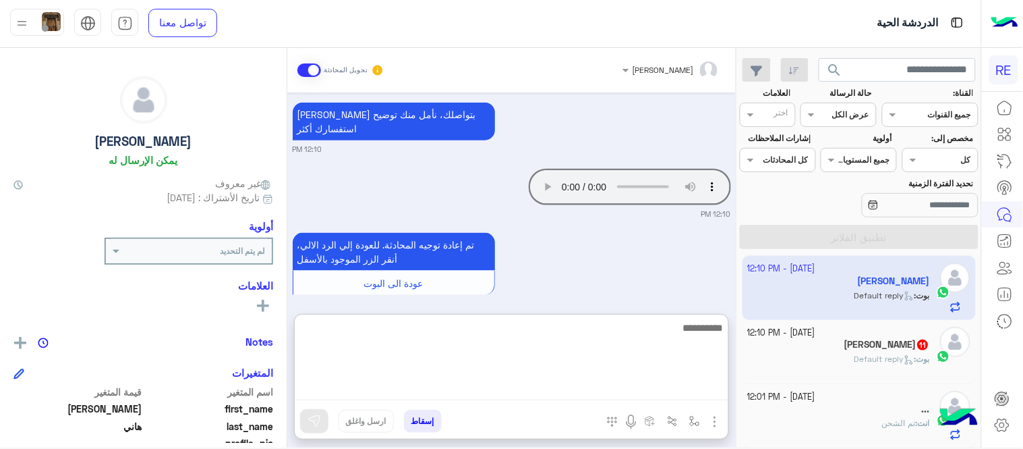
click at [494, 382] on textarea at bounding box center [512, 359] width 434 height 81
type textarea "**********"
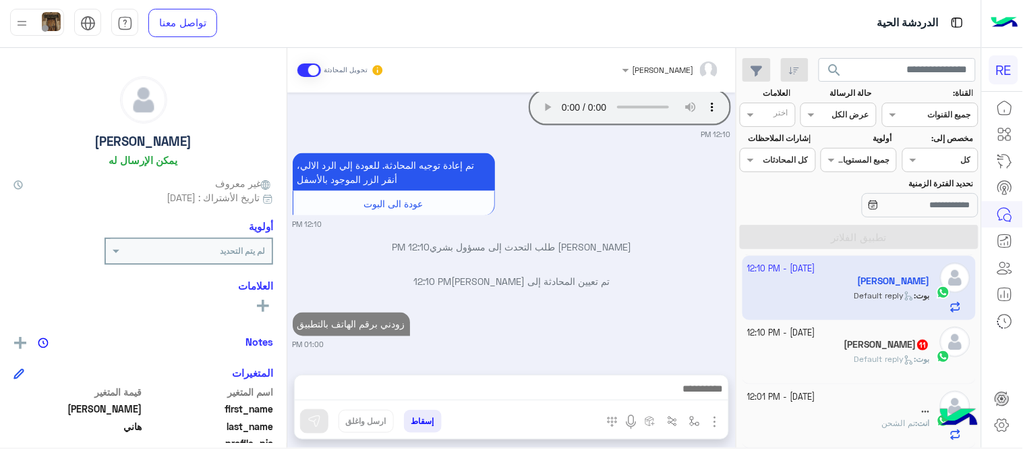
scroll to position [463, 0]
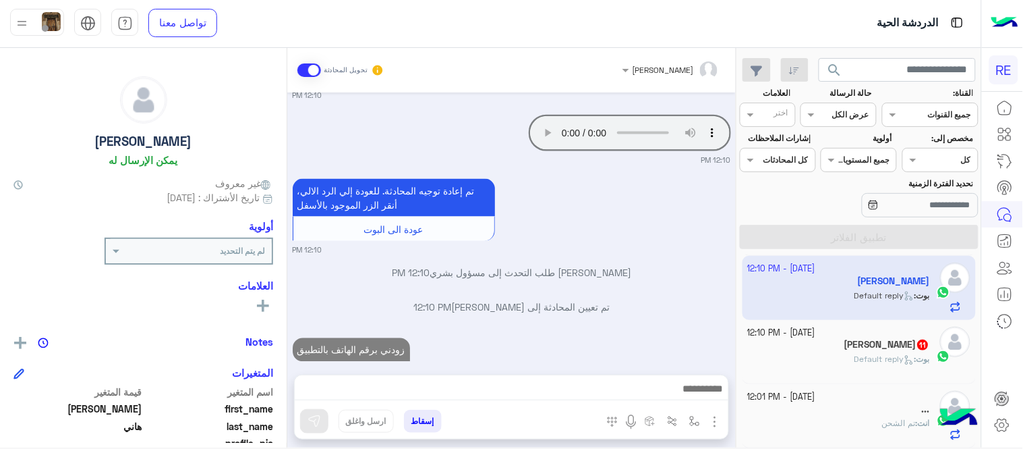
click at [616, 256] on div "[DATE] سلام عليكم تم طلب تحويل ١٦٠ ولم توصل للحساب وتم شحن وتم الخصم ولم يتم شح…" at bounding box center [511, 226] width 449 height 268
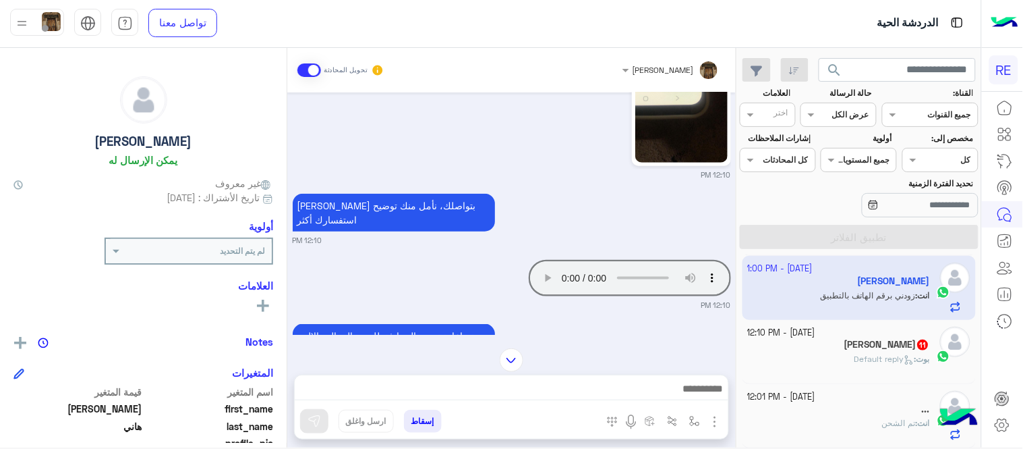
scroll to position [254, 0]
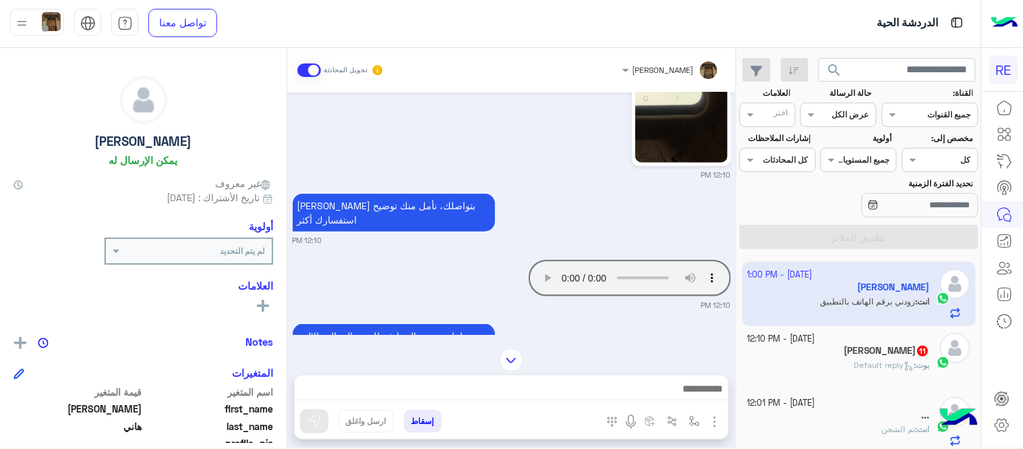
click at [820, 381] on div "[PERSON_NAME] : Default reply" at bounding box center [839, 371] width 183 height 24
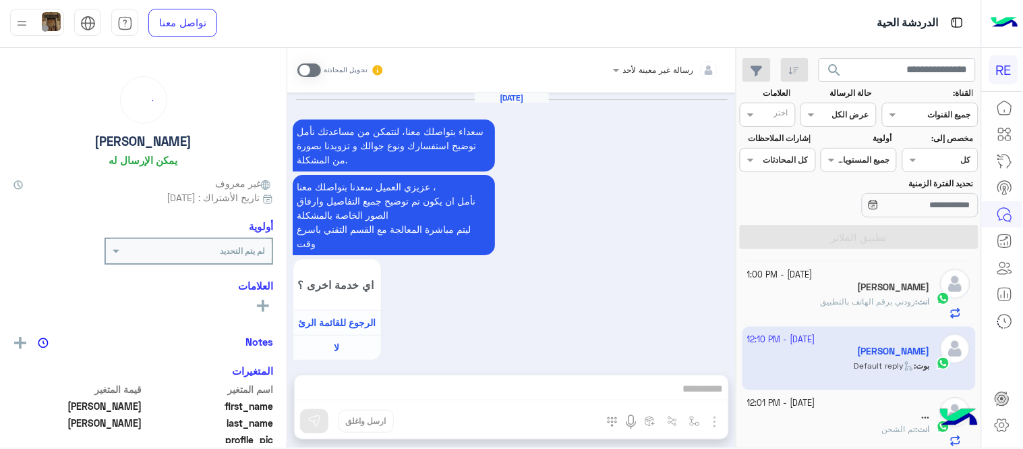
scroll to position [807, 0]
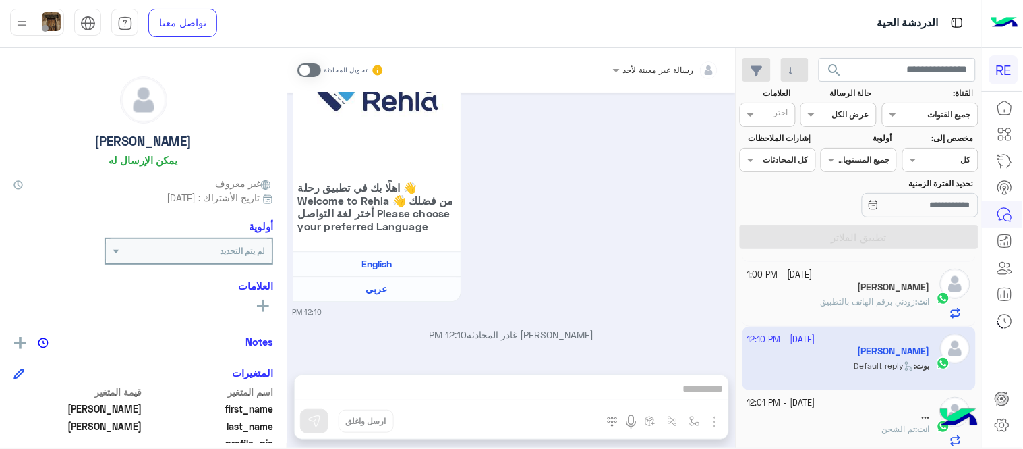
click at [306, 70] on span at bounding box center [309, 69] width 24 height 13
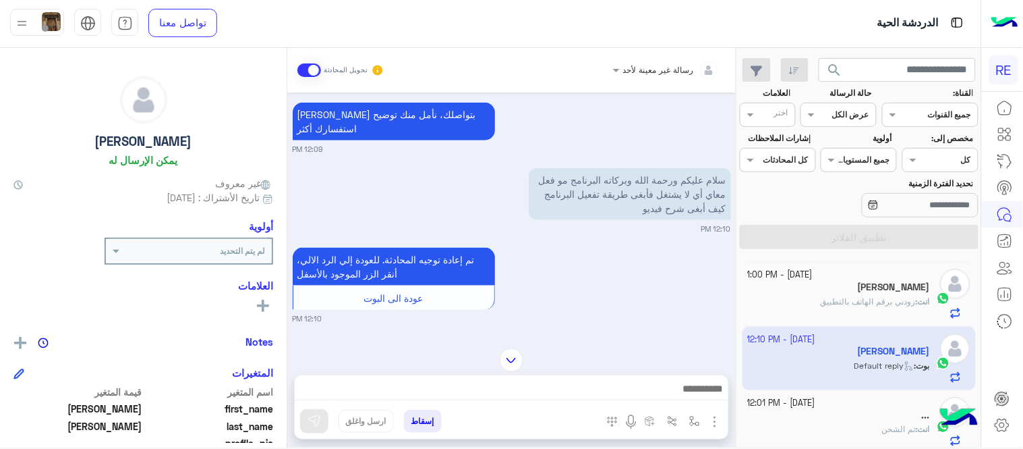
scroll to position [282, 0]
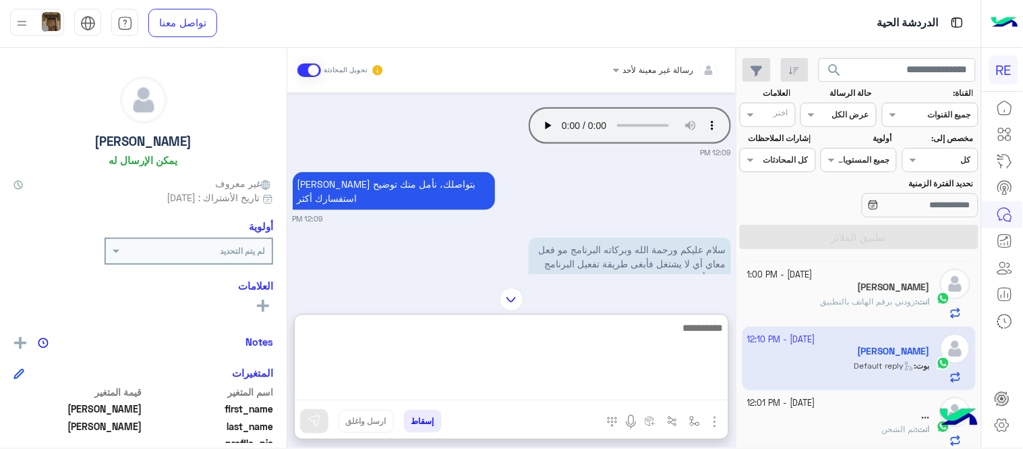
click at [506, 389] on textarea at bounding box center [512, 359] width 434 height 81
type textarea "**********"
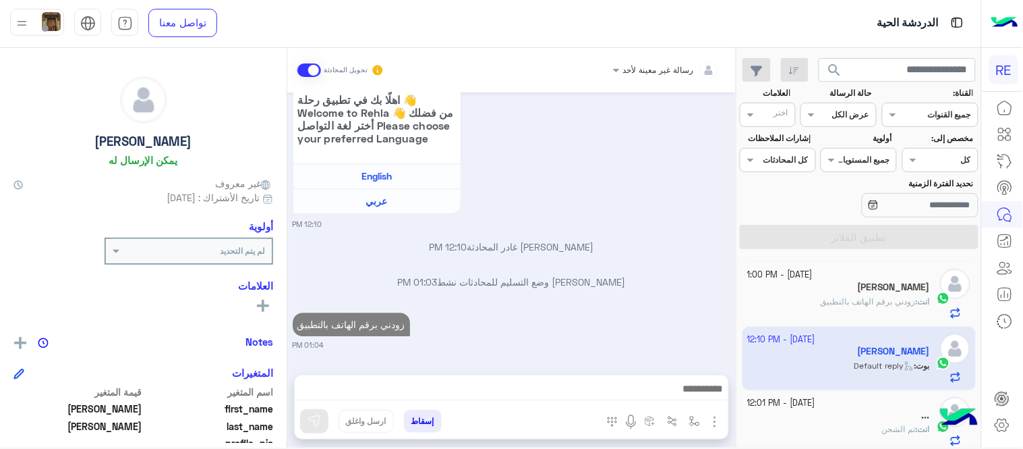
scroll to position [894, 0]
click at [587, 282] on div "[DATE] سعداء بتواصلك معنا، لنتمكن من مساعدتك نأمل توضيح استفسارك ونوع جوالك و ت…" at bounding box center [511, 226] width 449 height 268
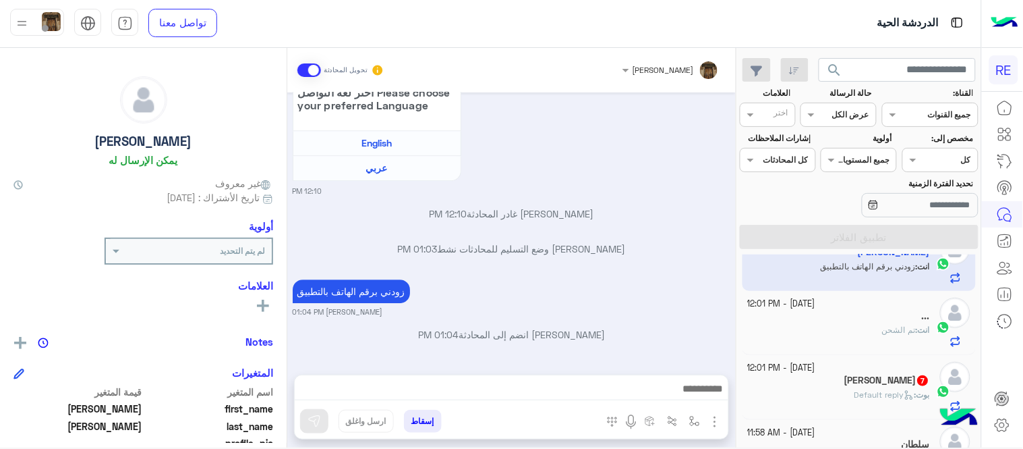
scroll to position [358, 0]
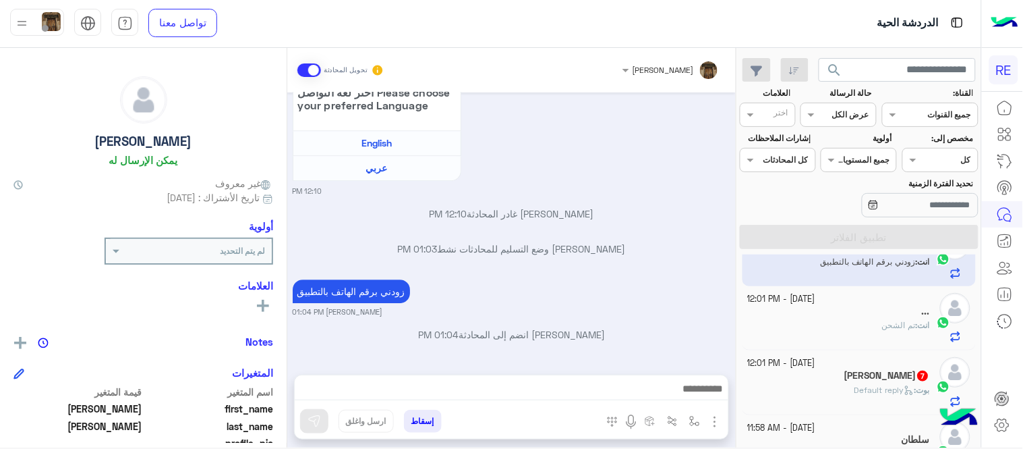
click at [804, 380] on div "[PERSON_NAME] 7" at bounding box center [839, 377] width 183 height 14
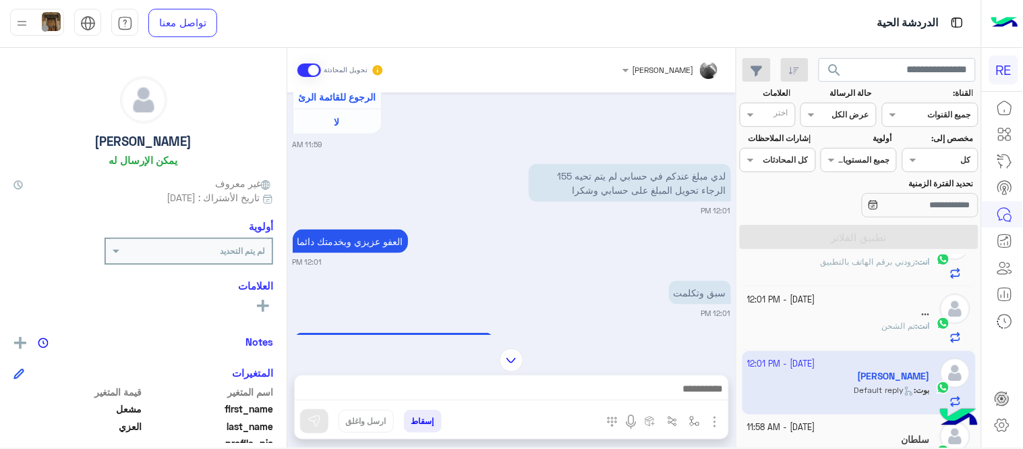
scroll to position [361, 0]
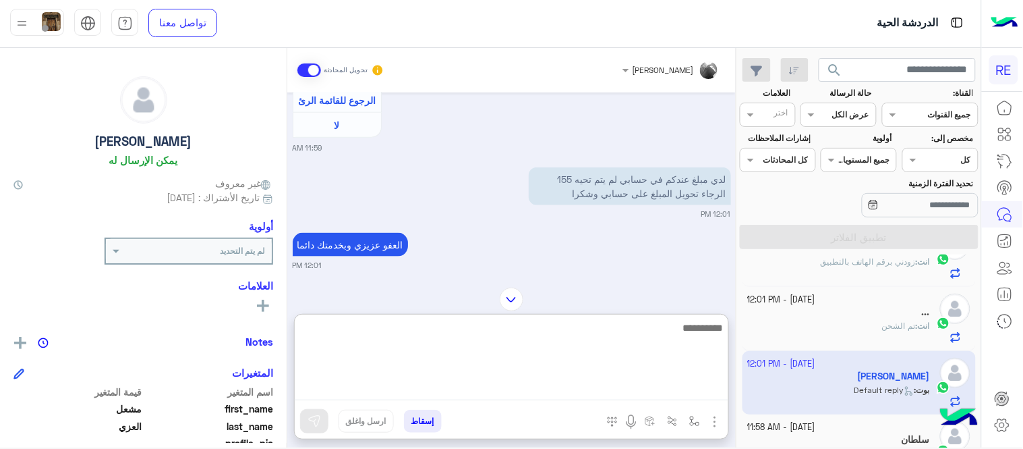
click at [457, 386] on textarea at bounding box center [512, 359] width 434 height 81
type textarea "*"
type textarea "**********"
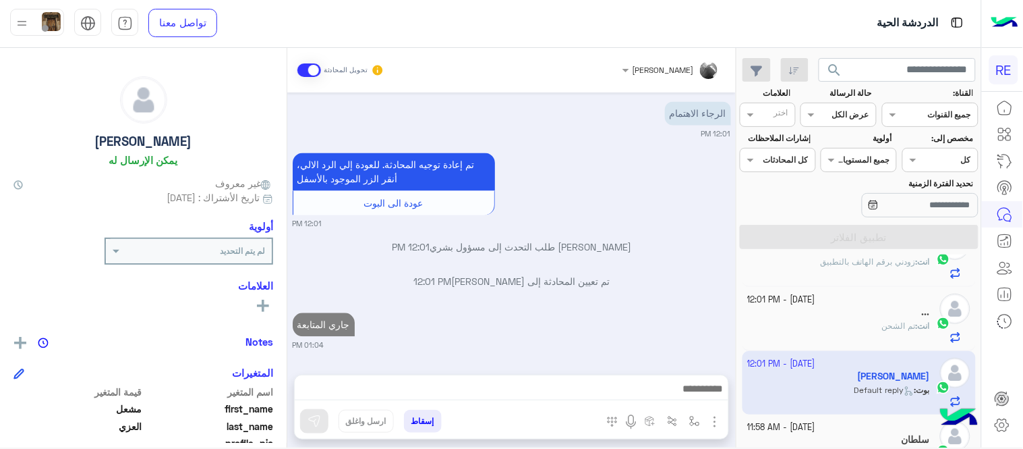
click at [606, 234] on div "[DATE] سحب الرصيد 11:59 AM عزيزي الكابتن بخصوص طلبات سحب الرصيد من المحفظة حيث …" at bounding box center [511, 226] width 449 height 268
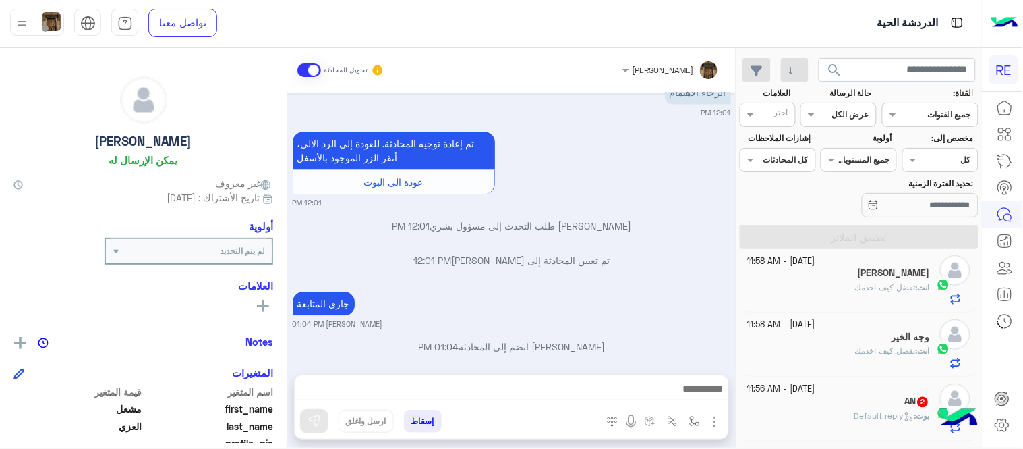
scroll to position [652, 0]
click at [811, 364] on div "[PERSON_NAME] : Default reply" at bounding box center [839, 359] width 183 height 24
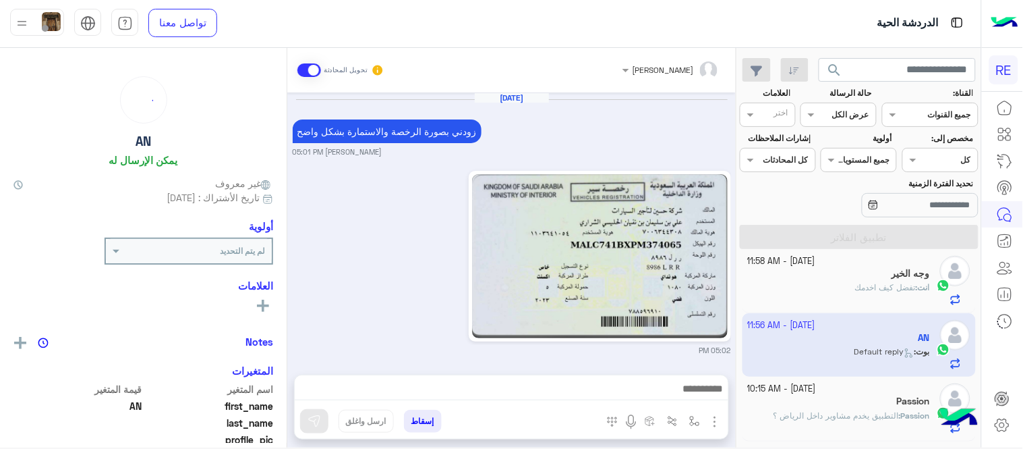
scroll to position [576, 0]
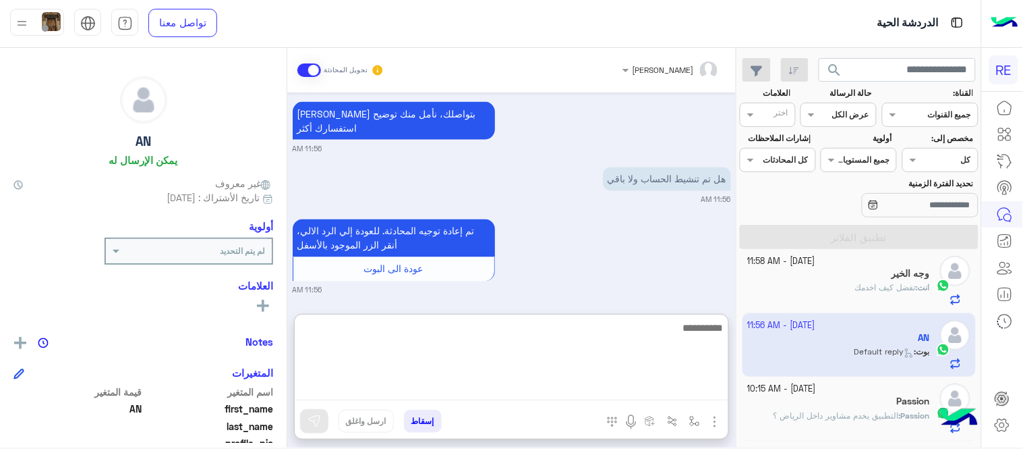
click at [415, 390] on textarea at bounding box center [512, 359] width 434 height 81
type textarea "*"
type textarea "**********"
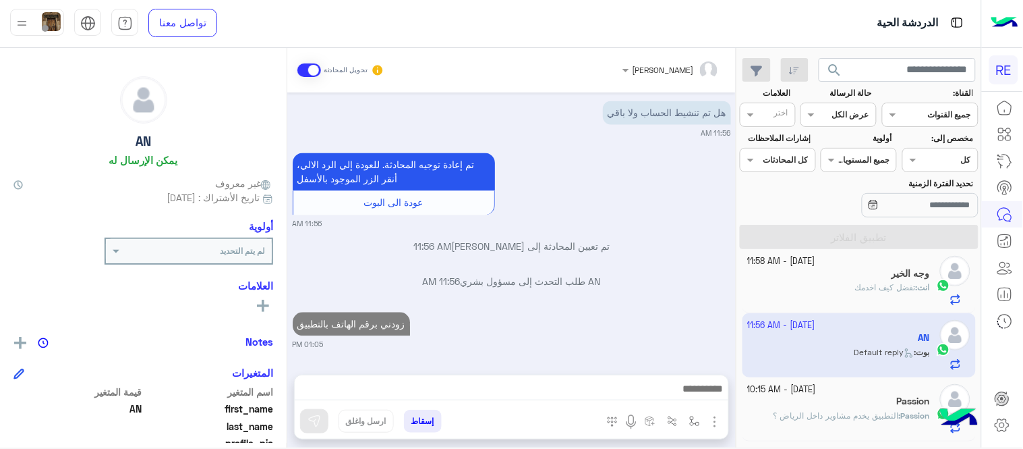
click at [619, 270] on div "[DATE] زودني بصورة الرخصة والاستمارة بشكل واضح [PERSON_NAME] 05:01 PM 05:02 PM …" at bounding box center [511, 226] width 449 height 268
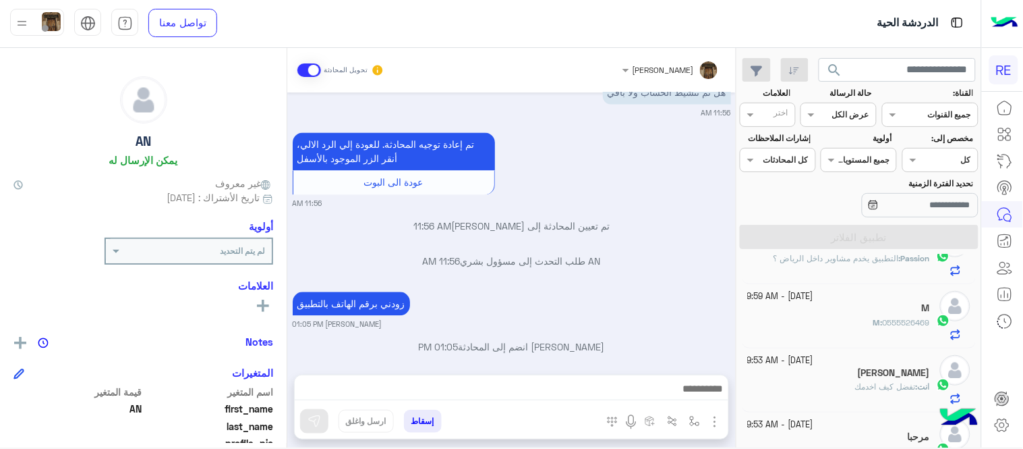
scroll to position [814, 0]
click at [855, 326] on div "M : 0555526469" at bounding box center [839, 325] width 183 height 24
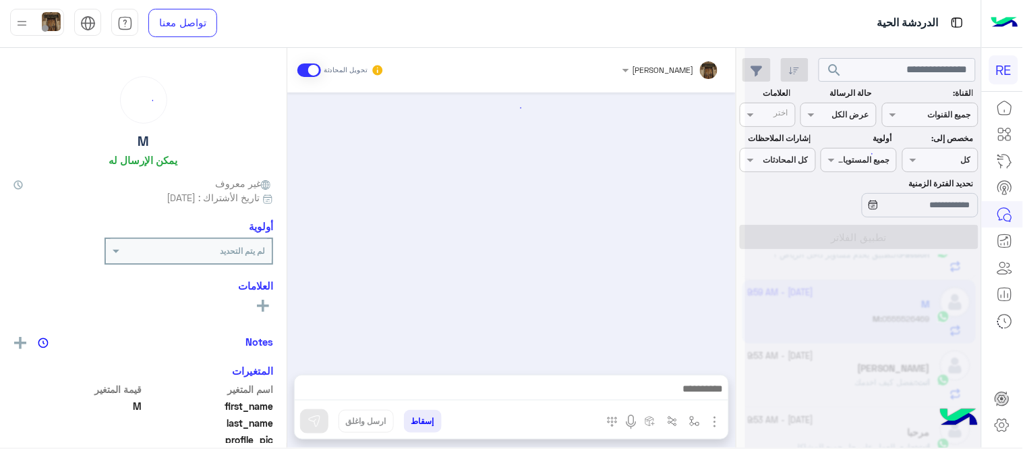
scroll to position [565, 0]
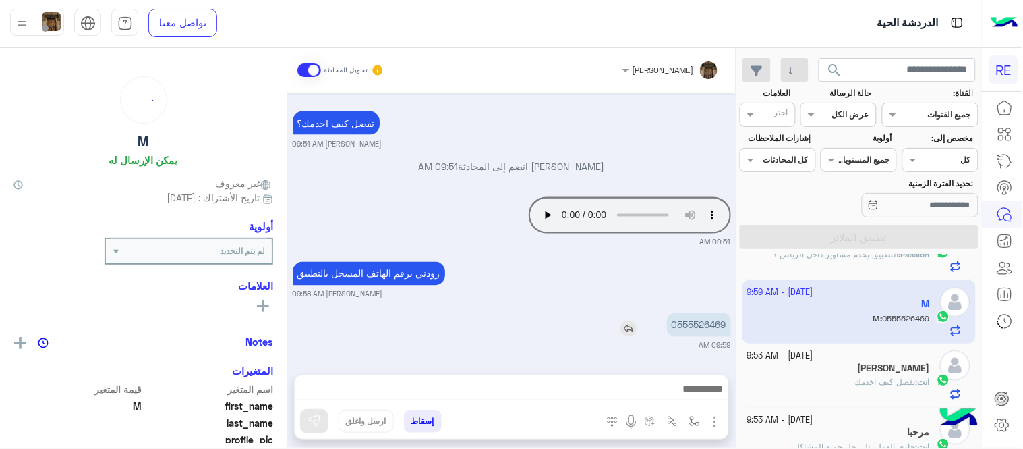
click at [707, 325] on p "0555526469" at bounding box center [699, 325] width 64 height 24
copy p "0555526469"
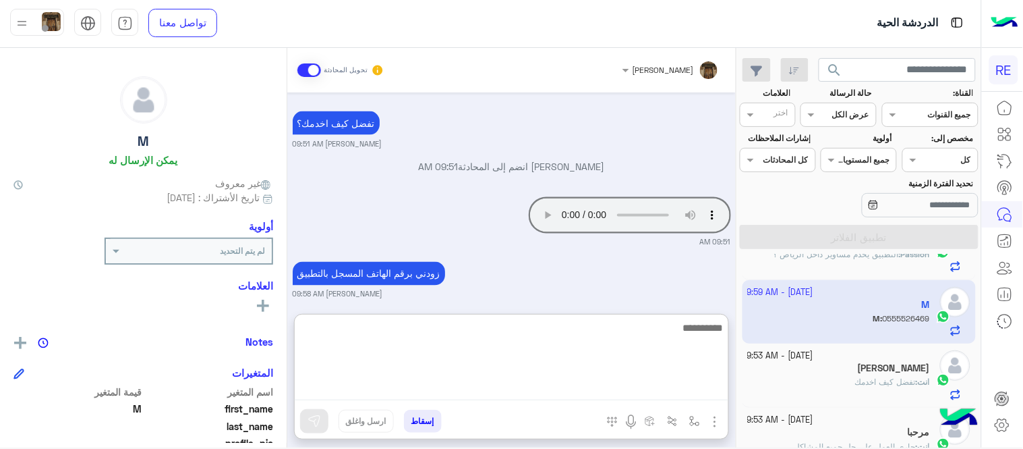
click at [577, 393] on textarea at bounding box center [512, 359] width 434 height 81
type textarea "*"
type textarea "**********"
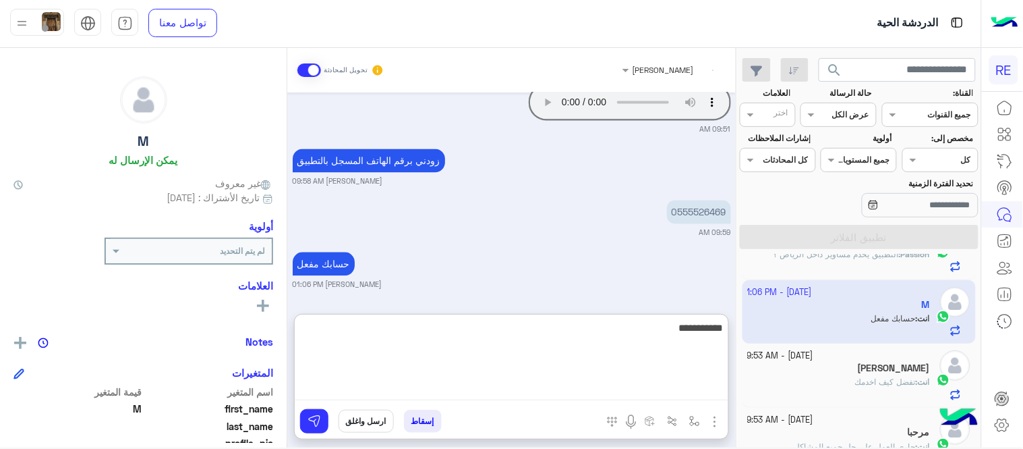
type textarea "**********"
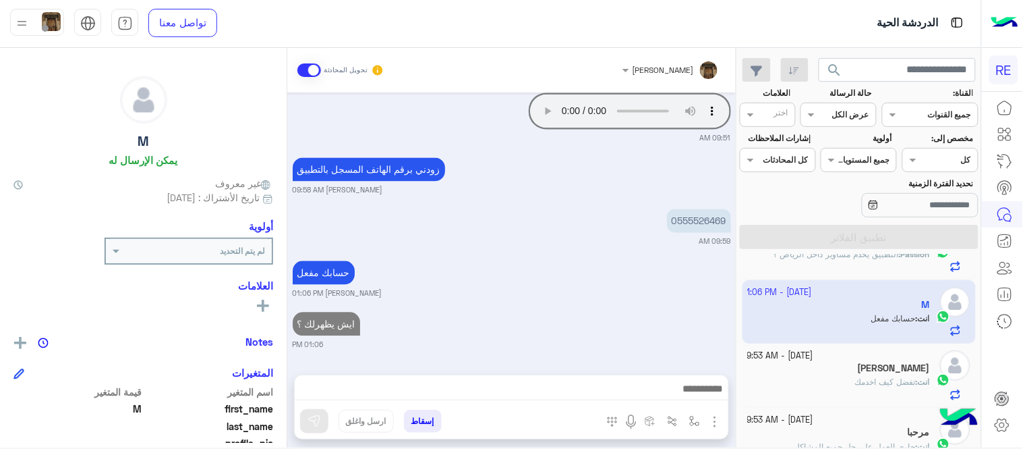
scroll to position [668, 0]
click at [669, 262] on div "[DATE] 08:39 AM 08:39 AM تم إعادة توجيه المحادثة. للعودة إلي الرد الالي، أنقر ا…" at bounding box center [511, 226] width 449 height 268
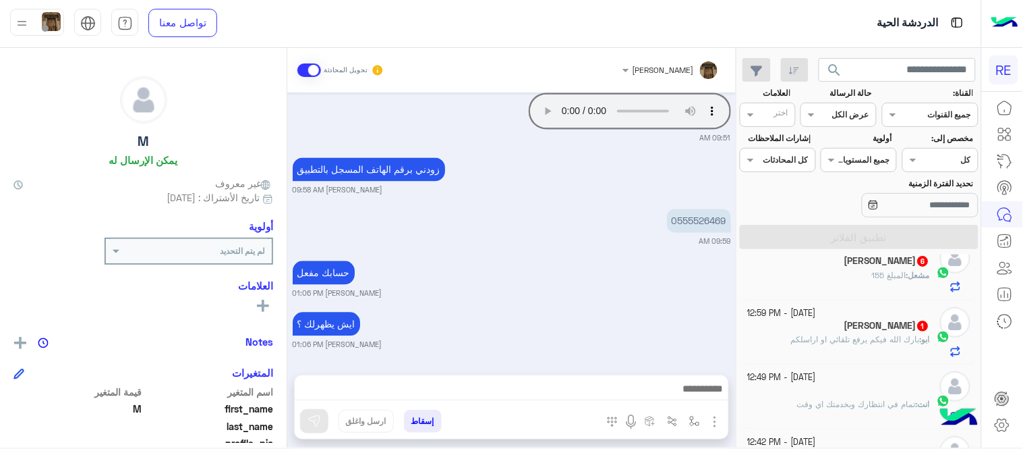
scroll to position [0, 0]
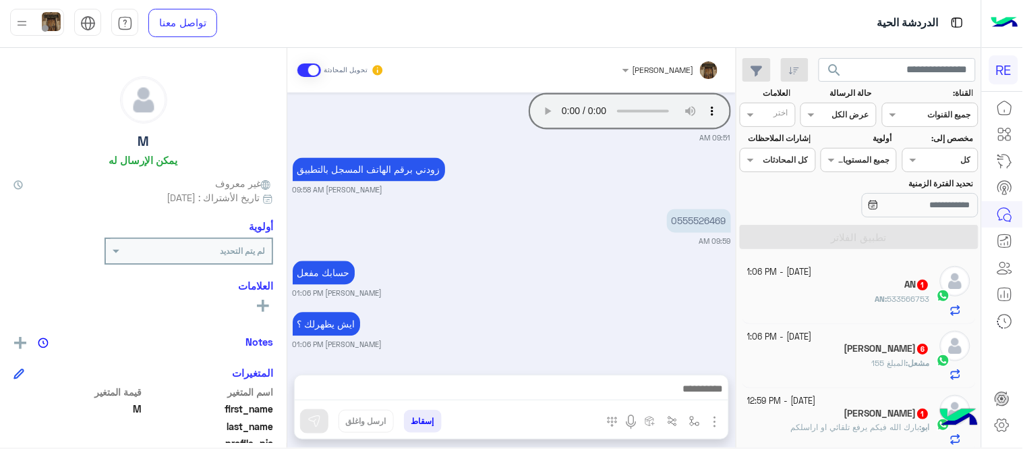
click at [828, 430] on span "بارك الله فيكم يرفع تلقائي او اراسلكم" at bounding box center [855, 427] width 129 height 10
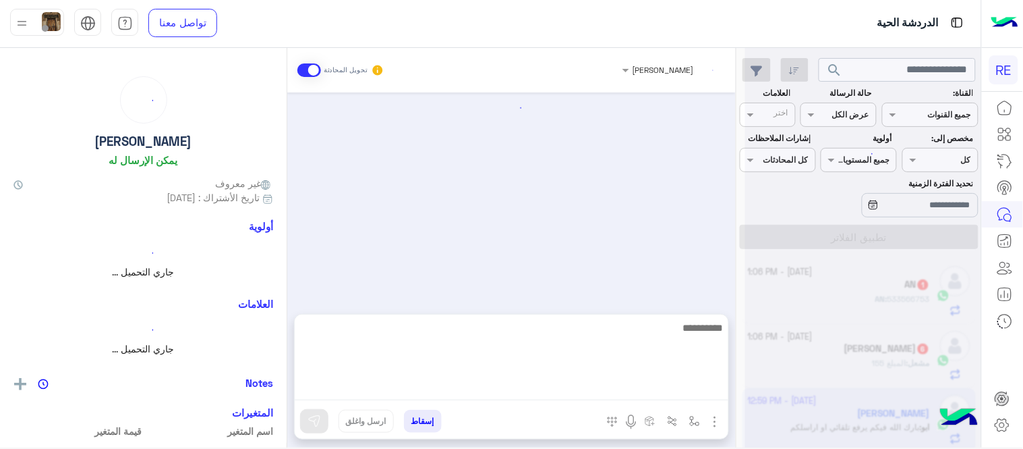
scroll to position [272, 0]
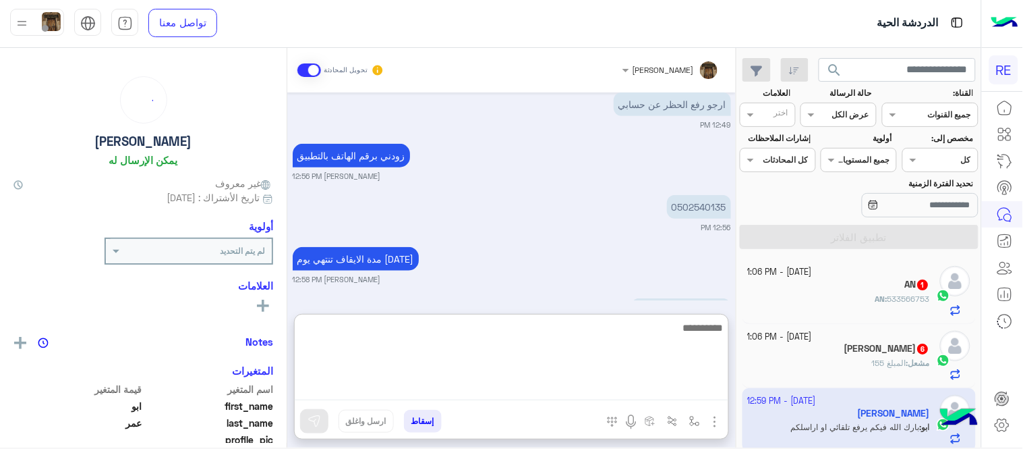
click at [565, 387] on textarea at bounding box center [512, 359] width 434 height 81
type textarea "**********"
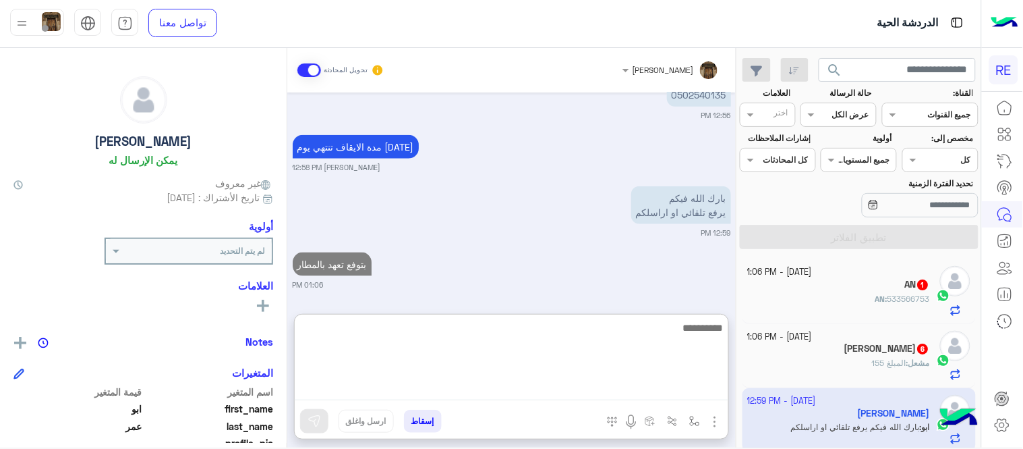
type textarea "*"
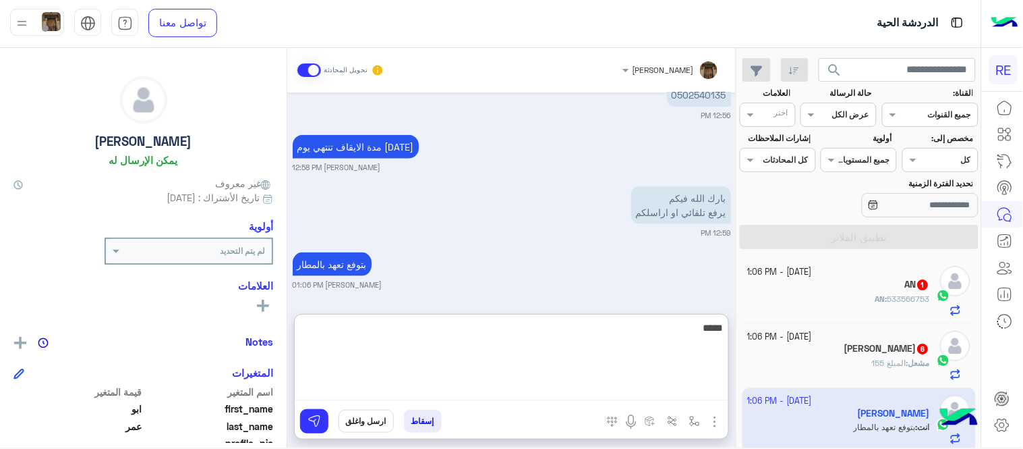
type textarea "*****"
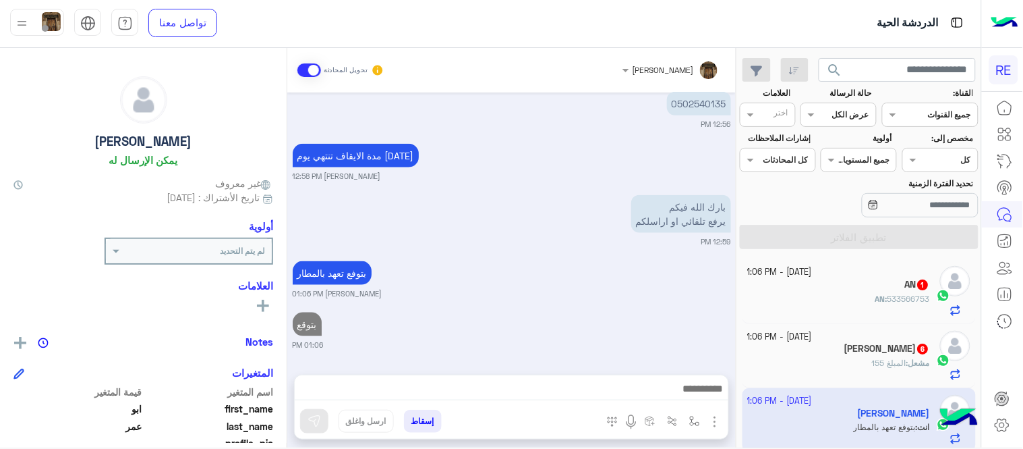
scroll to position [375, 0]
click at [602, 248] on div "[DATE] تم إعادة توجيه المحادثة. للعودة إلي الرد الالي، أنقر الزر الموجود بالأسف…" at bounding box center [511, 226] width 449 height 268
